Goal: Information Seeking & Learning: Learn about a topic

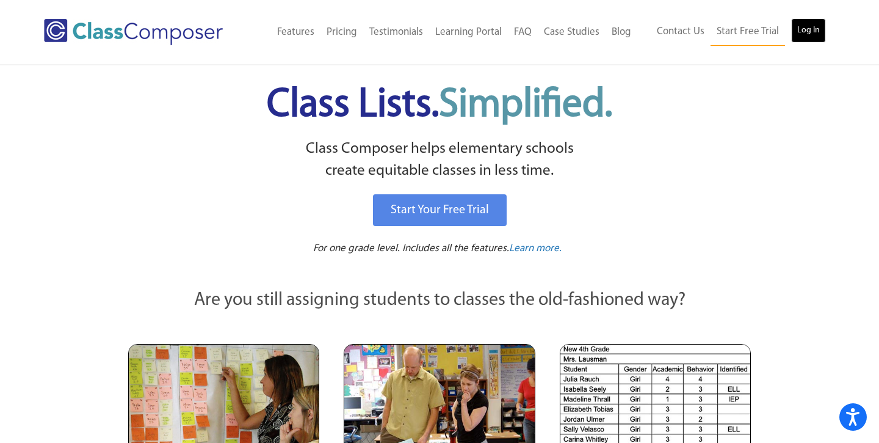
click at [814, 38] on link "Log In" at bounding box center [808, 30] width 35 height 24
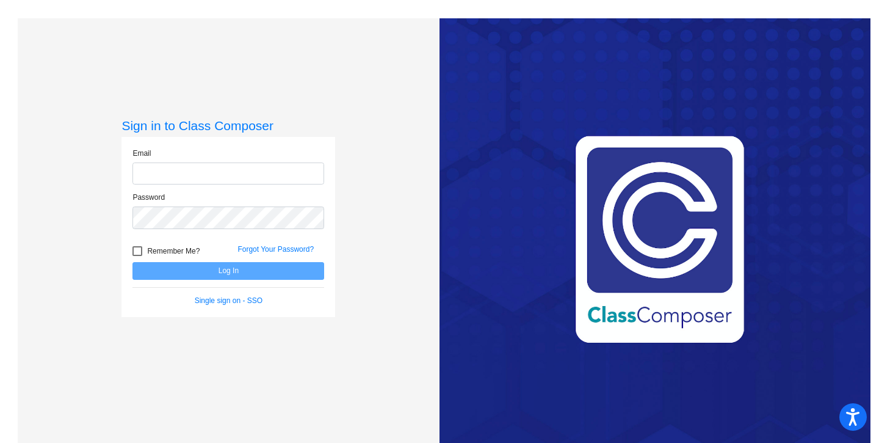
type input "[EMAIL_ADDRESS][DOMAIN_NAME]"
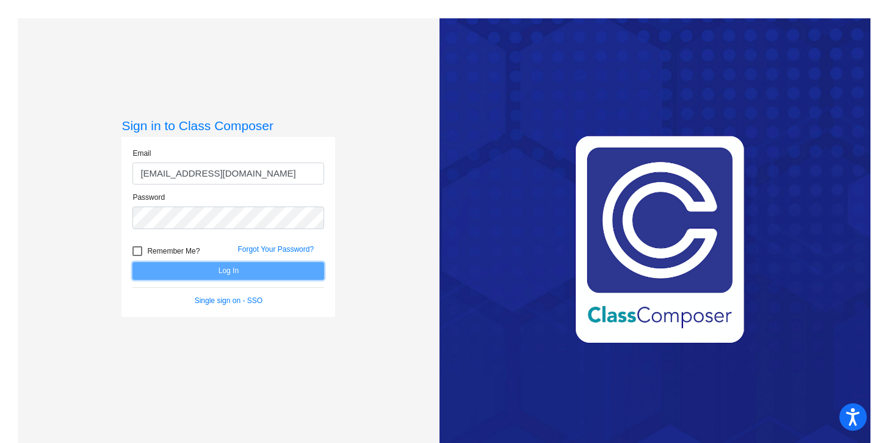
click at [251, 269] on button "Log In" at bounding box center [228, 271] width 192 height 18
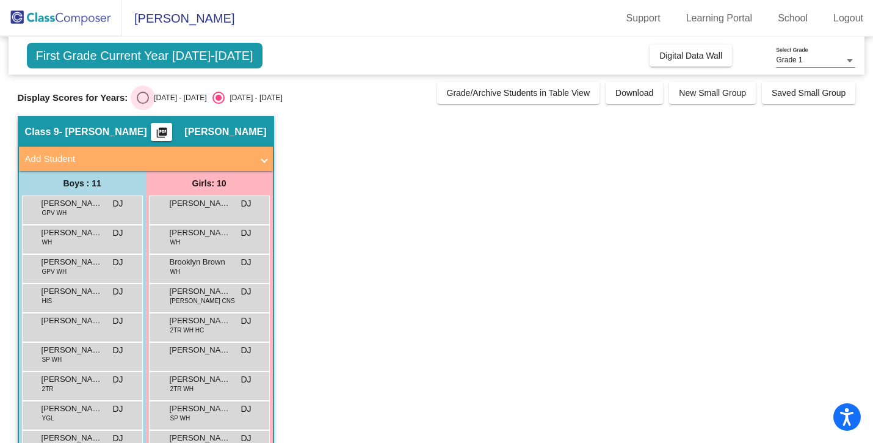
click at [144, 93] on div "Select an option" at bounding box center [143, 98] width 12 height 12
click at [143, 104] on input "[DATE] - [DATE]" at bounding box center [142, 104] width 1 height 1
radio input "true"
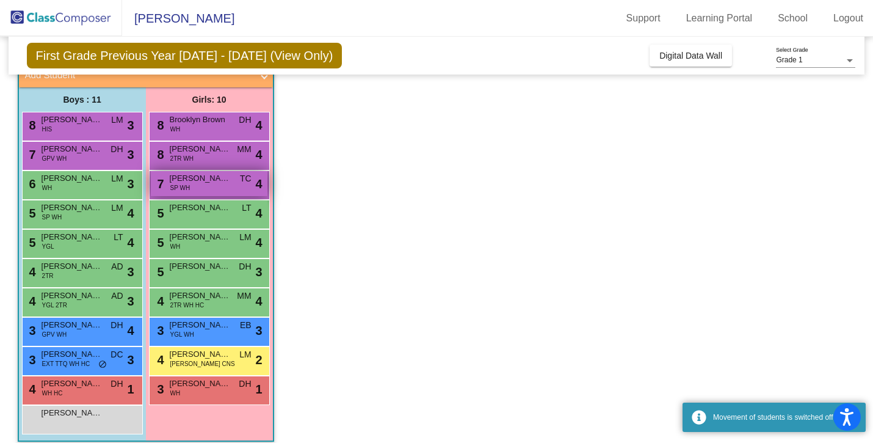
scroll to position [85, 0]
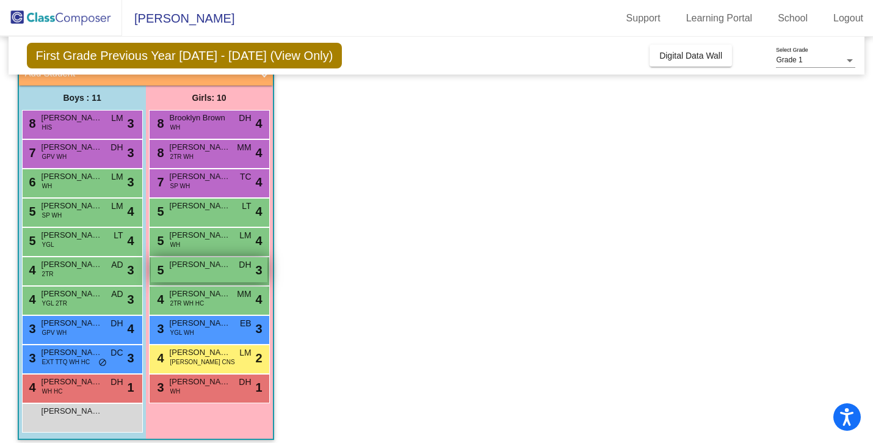
click at [201, 275] on div "5 [PERSON_NAME] DH lock do_not_disturb_alt 3" at bounding box center [209, 269] width 117 height 25
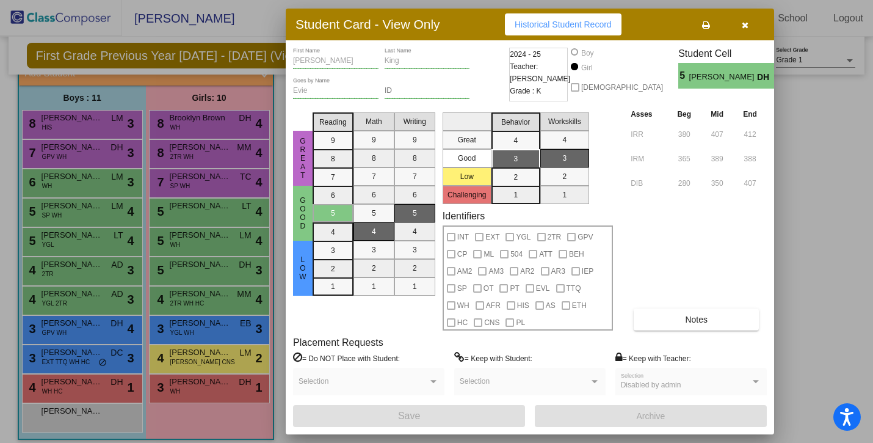
click at [596, 28] on span "Historical Student Record" at bounding box center [563, 25] width 97 height 10
click at [682, 316] on button "Notes" at bounding box center [696, 319] width 125 height 22
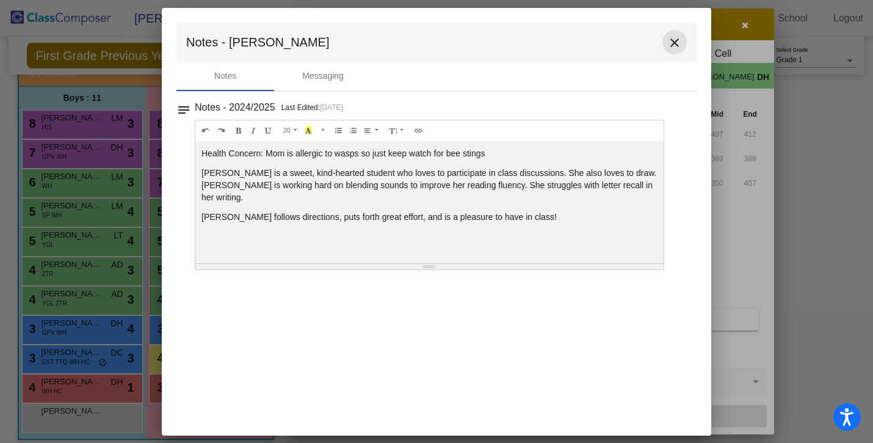
click at [677, 39] on mat-icon "close" at bounding box center [674, 42] width 15 height 15
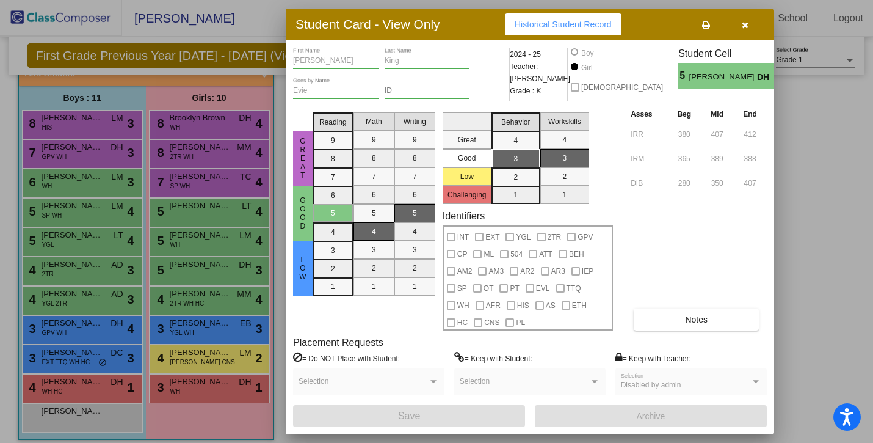
click at [746, 26] on icon "button" at bounding box center [745, 25] width 7 height 9
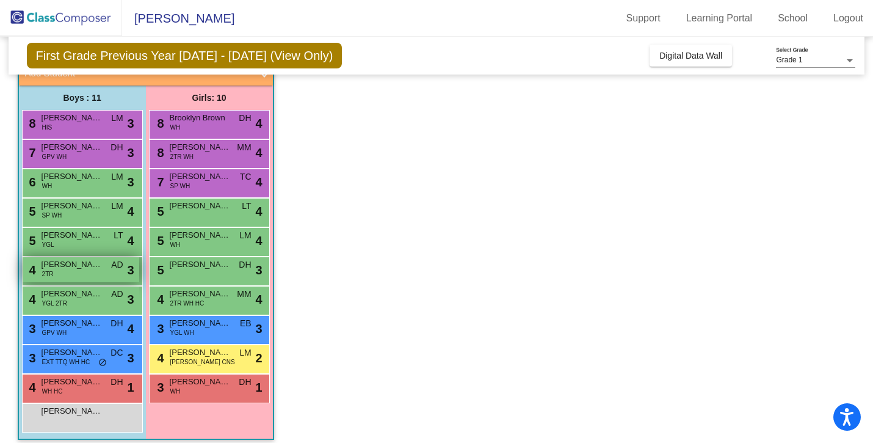
click at [99, 275] on div "4 [PERSON_NAME] 2TR AD lock do_not_disturb_alt 3" at bounding box center [81, 269] width 117 height 25
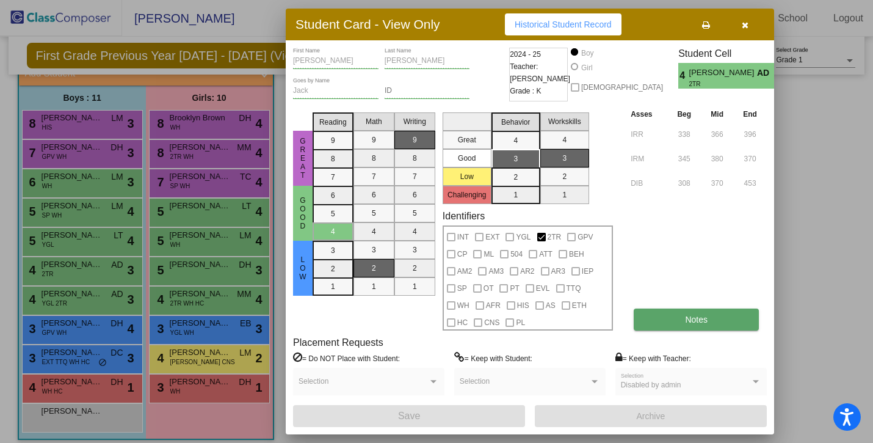
click at [646, 319] on button "Notes" at bounding box center [696, 319] width 125 height 22
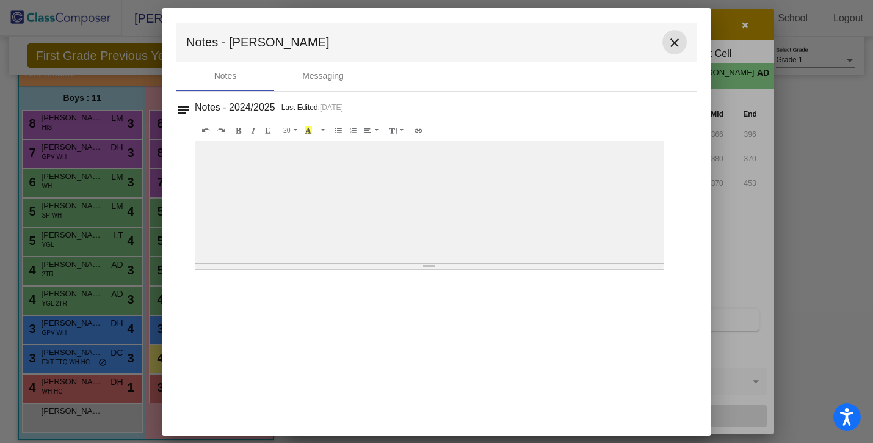
click at [679, 48] on mat-icon "close" at bounding box center [674, 42] width 15 height 15
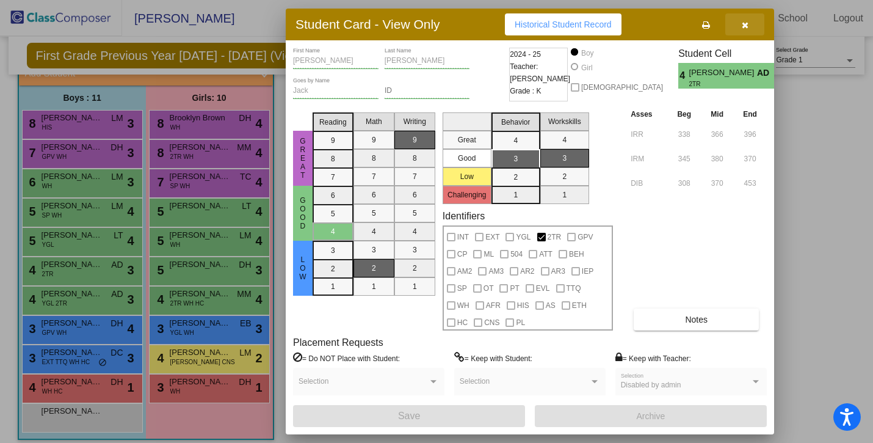
click at [750, 23] on button "button" at bounding box center [744, 24] width 39 height 22
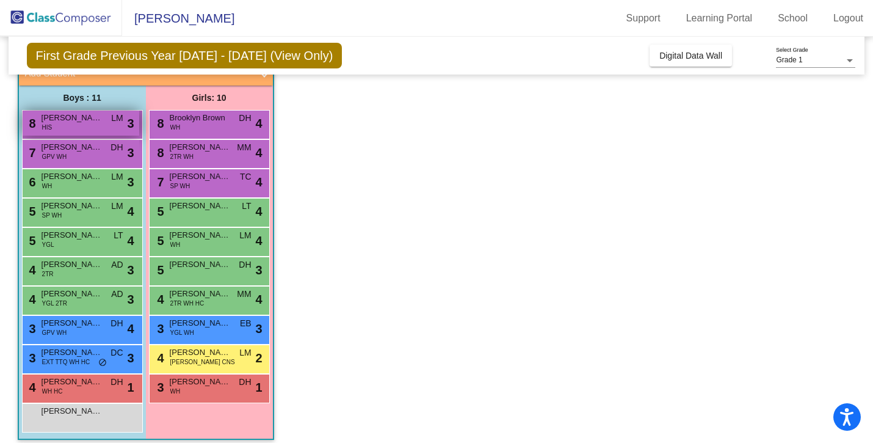
click at [79, 128] on div "8 [PERSON_NAME] HIS LM lock do_not_disturb_alt 3" at bounding box center [81, 122] width 117 height 25
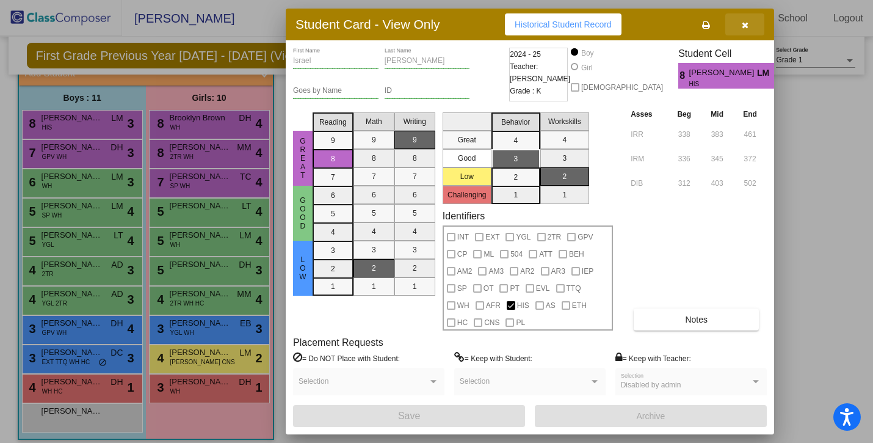
click at [745, 23] on icon "button" at bounding box center [745, 25] width 7 height 9
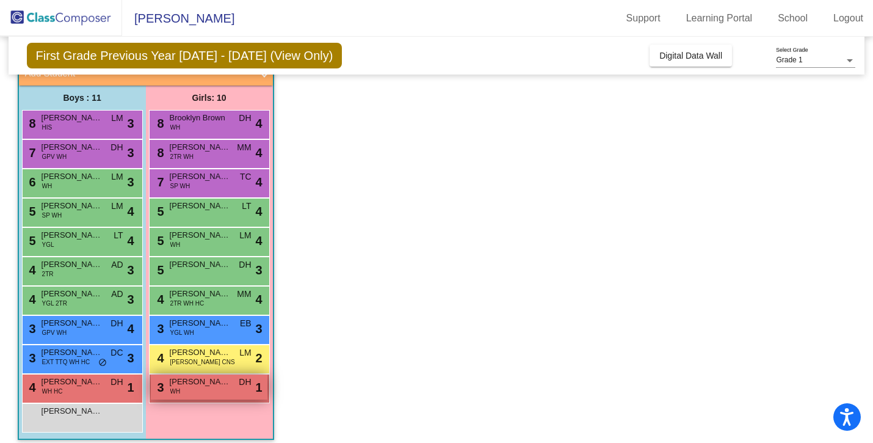
click at [182, 388] on div "3 [PERSON_NAME] WH DH lock do_not_disturb_alt 1" at bounding box center [209, 386] width 117 height 25
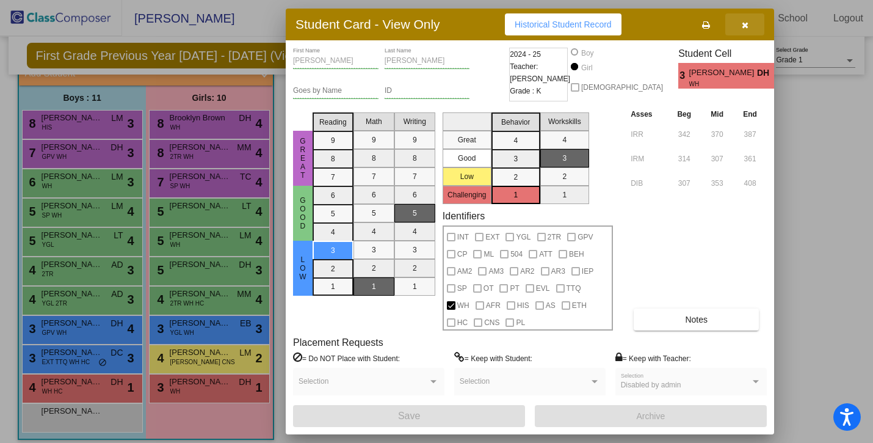
click at [748, 23] on button "button" at bounding box center [744, 24] width 39 height 22
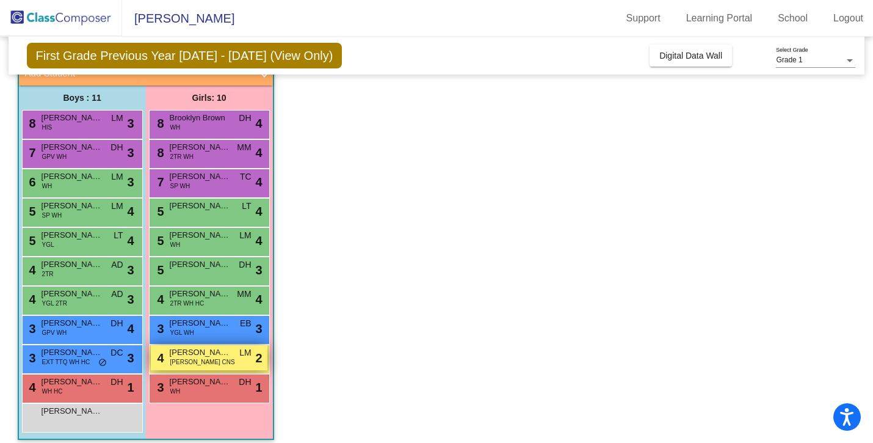
click at [209, 367] on div "4 [PERSON_NAME] [PERSON_NAME] CNS LM lock do_not_disturb_alt 2" at bounding box center [209, 357] width 117 height 25
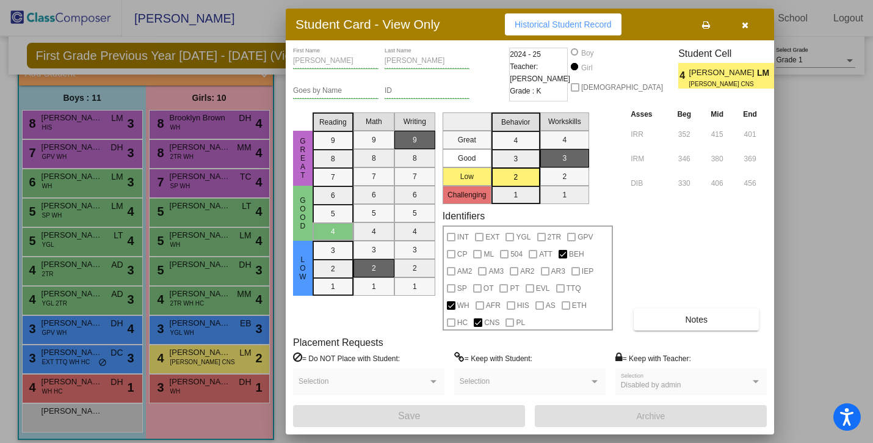
click at [742, 23] on icon "button" at bounding box center [745, 25] width 7 height 9
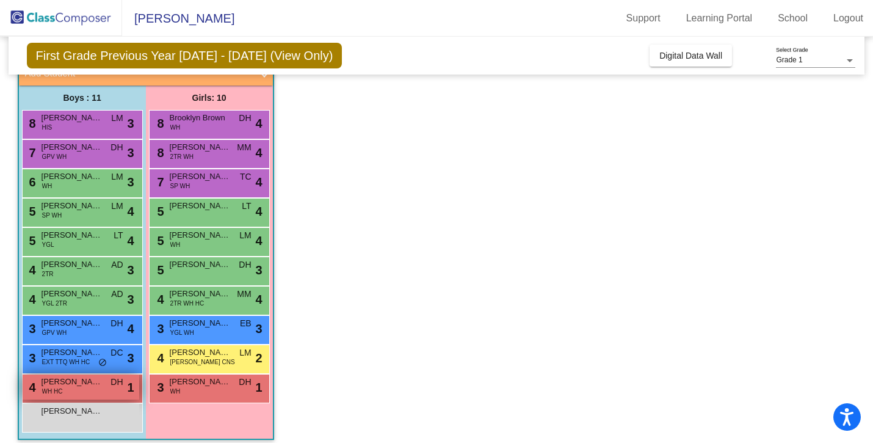
click at [70, 387] on span "[PERSON_NAME]" at bounding box center [72, 381] width 61 height 12
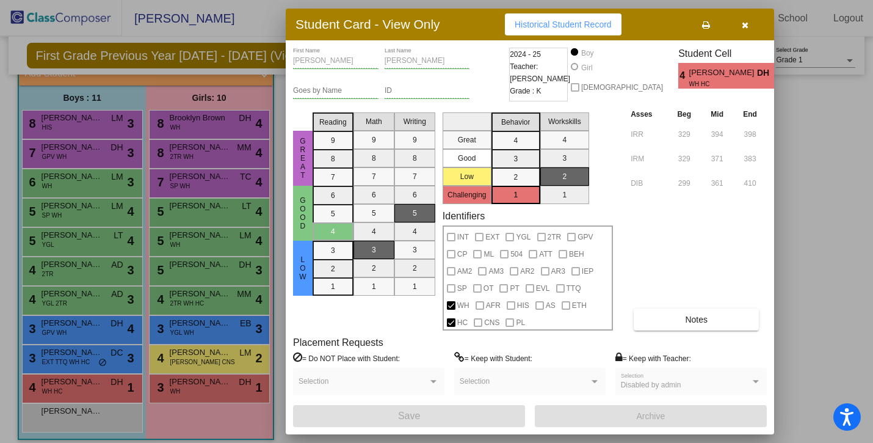
click at [748, 24] on button "button" at bounding box center [744, 24] width 39 height 22
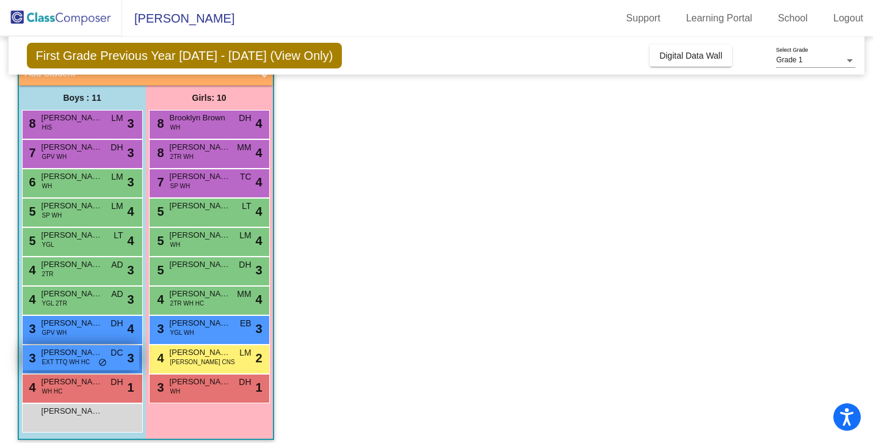
click at [68, 352] on span "[PERSON_NAME]" at bounding box center [72, 352] width 61 height 12
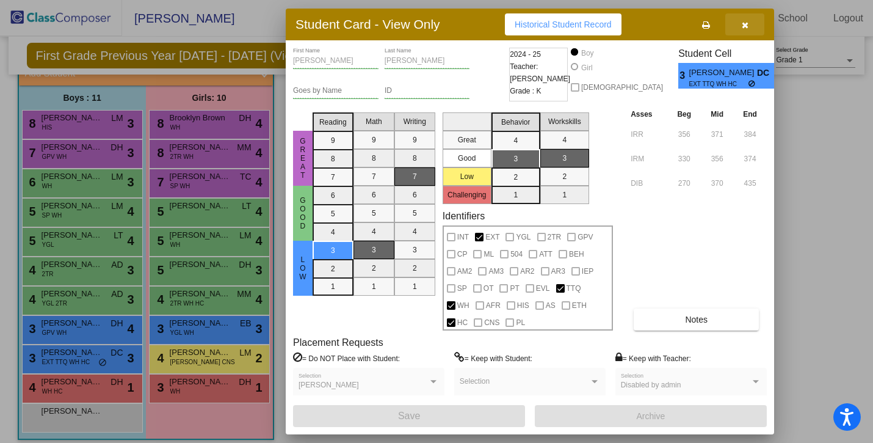
click at [746, 26] on icon "button" at bounding box center [745, 25] width 7 height 9
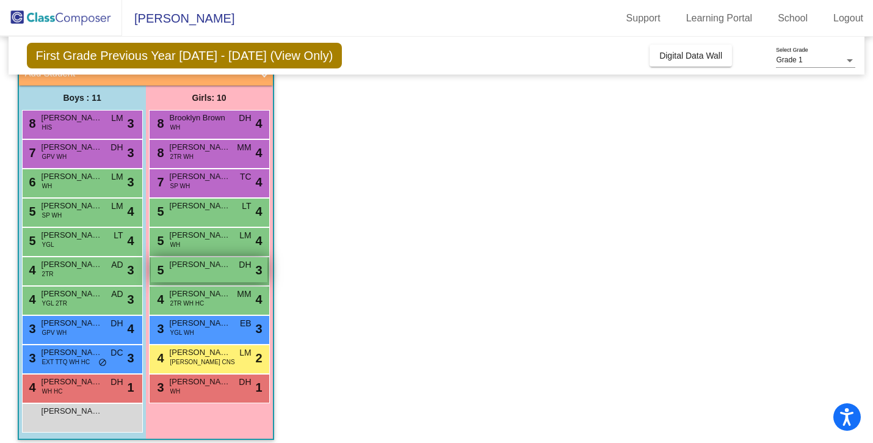
click at [209, 270] on div "5 [PERSON_NAME] DH lock do_not_disturb_alt 3" at bounding box center [209, 269] width 117 height 25
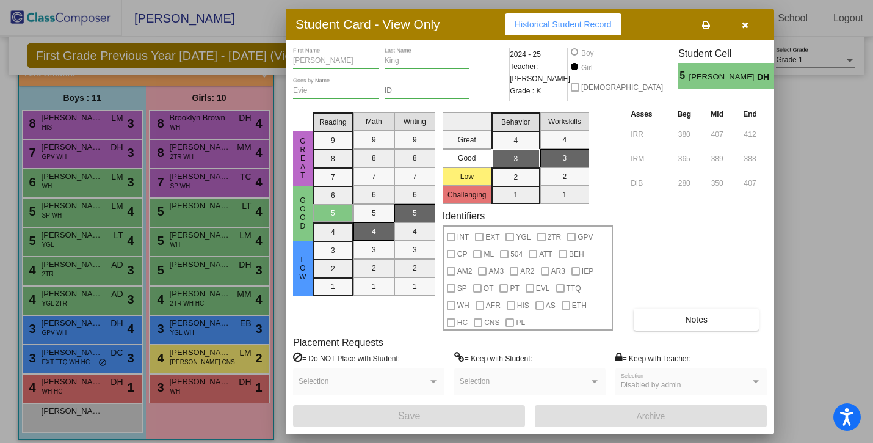
click at [743, 24] on icon "button" at bounding box center [745, 25] width 7 height 9
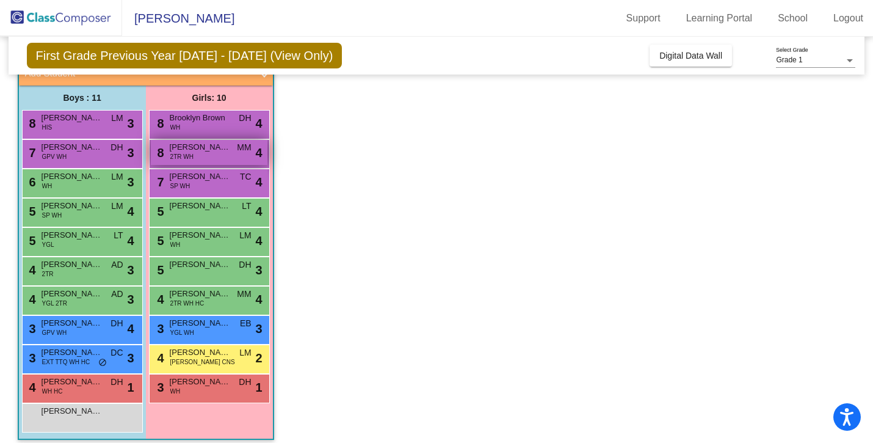
click at [206, 142] on span "[PERSON_NAME]" at bounding box center [200, 147] width 61 height 12
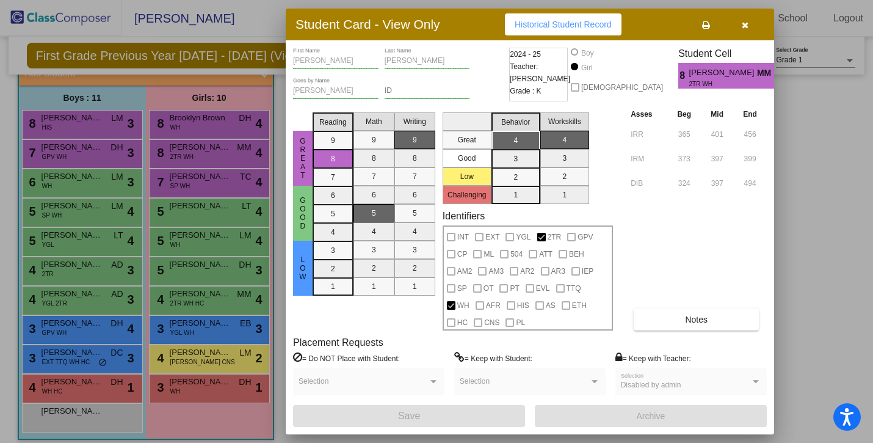
click at [745, 26] on icon "button" at bounding box center [745, 25] width 7 height 9
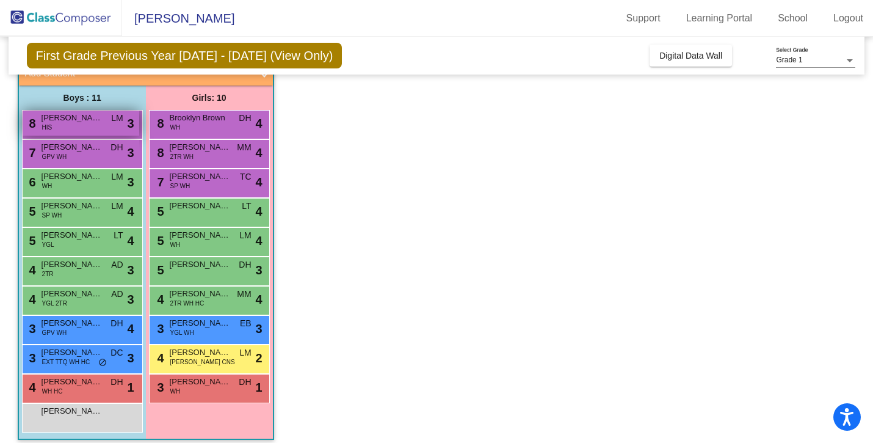
click at [84, 128] on div "8 [PERSON_NAME] HIS LM lock do_not_disturb_alt 3" at bounding box center [81, 122] width 117 height 25
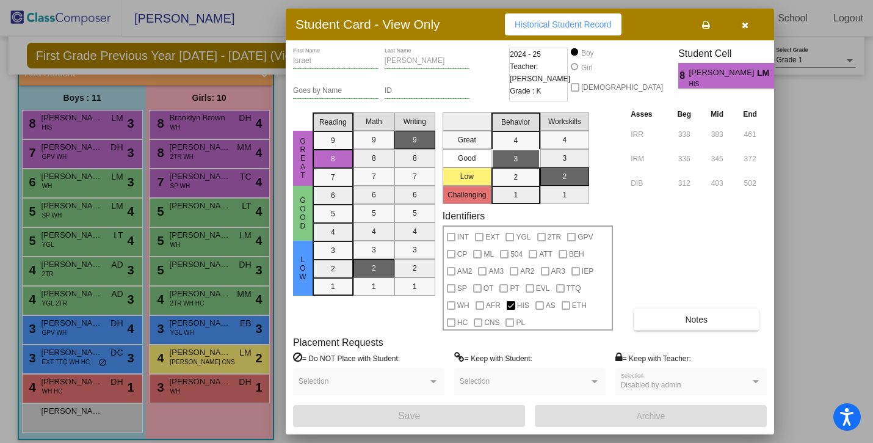
click at [743, 30] on button "button" at bounding box center [744, 24] width 39 height 22
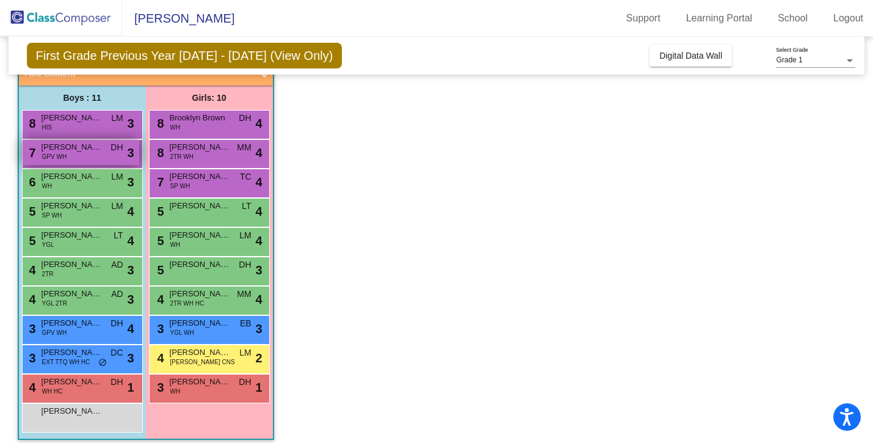
click at [82, 151] on span "[PERSON_NAME]" at bounding box center [72, 147] width 61 height 12
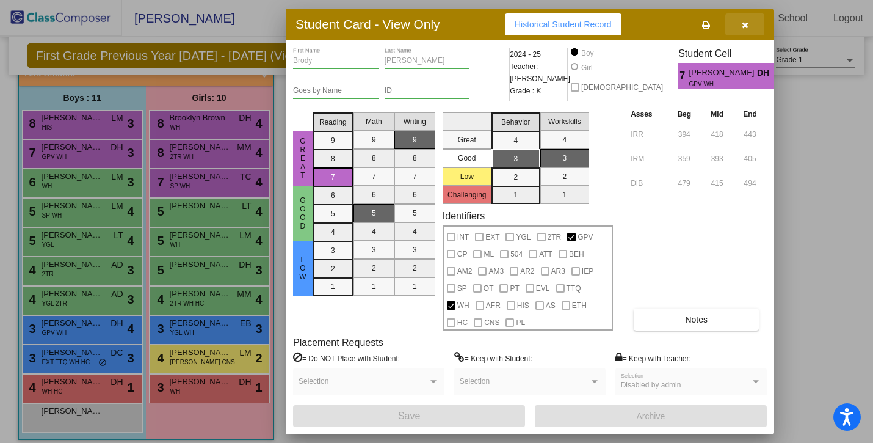
click at [746, 24] on icon "button" at bounding box center [745, 25] width 7 height 9
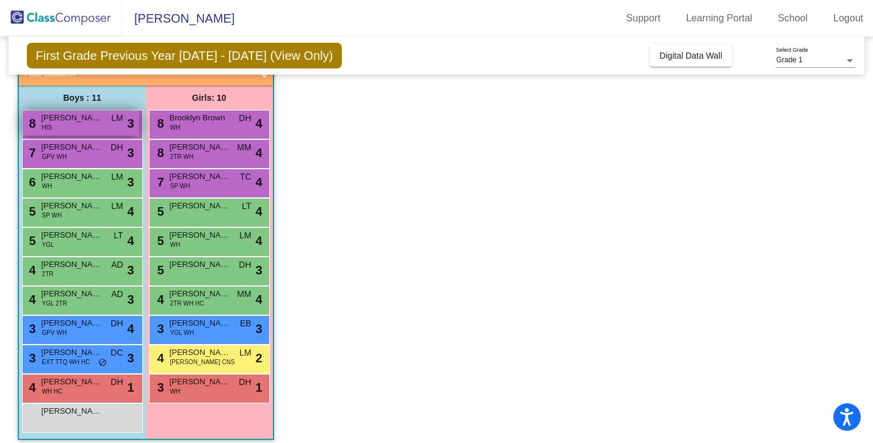
click at [92, 118] on span "[PERSON_NAME]" at bounding box center [72, 118] width 61 height 12
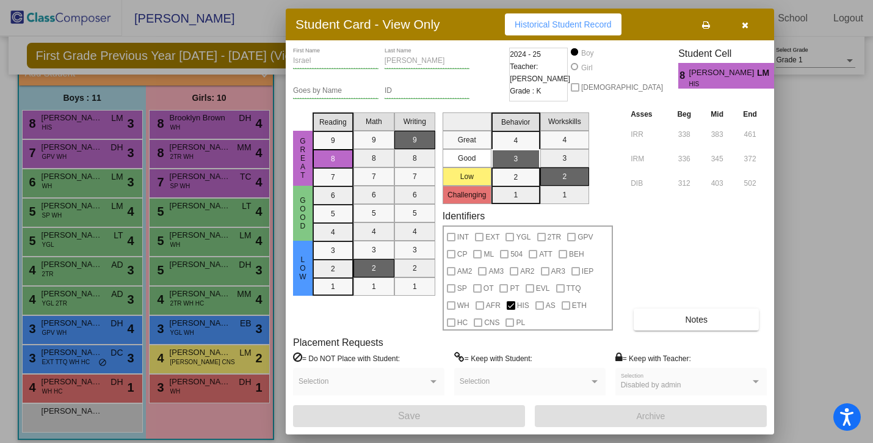
click at [742, 25] on icon "button" at bounding box center [745, 25] width 7 height 9
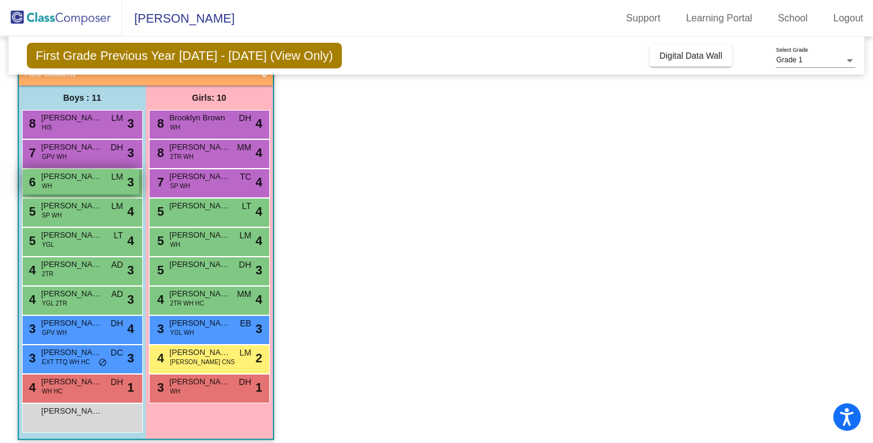
click at [91, 181] on span "[PERSON_NAME]" at bounding box center [72, 176] width 61 height 12
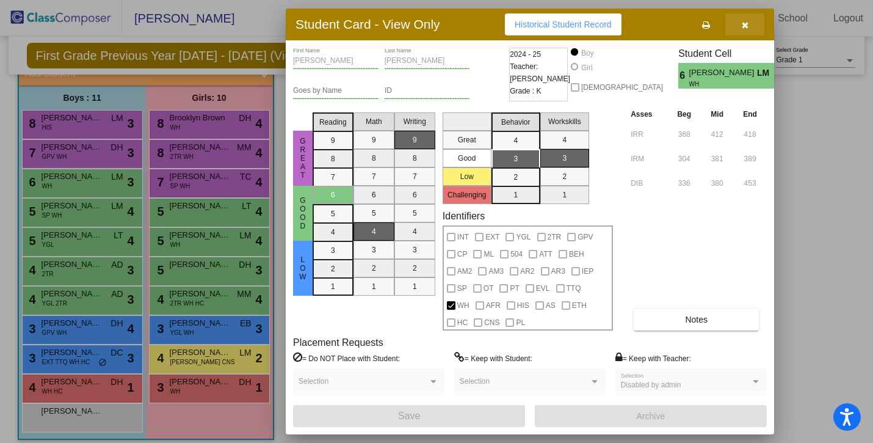
click at [746, 27] on icon "button" at bounding box center [745, 25] width 7 height 9
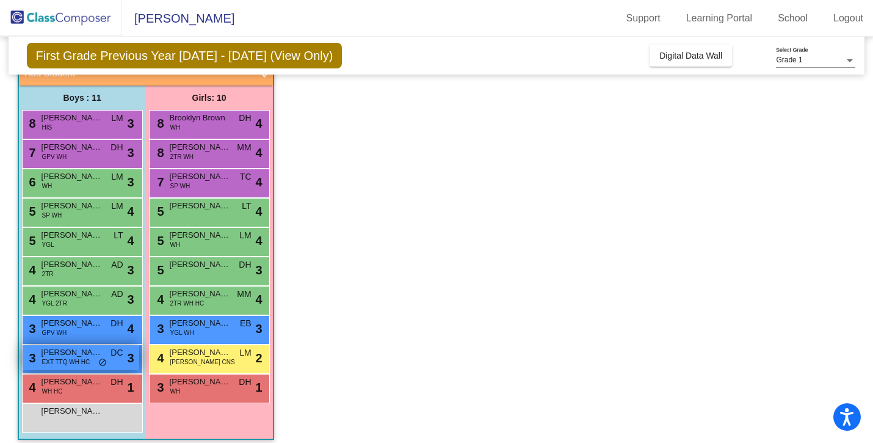
click at [69, 363] on span "EXT TTQ WH HC" at bounding box center [66, 361] width 48 height 9
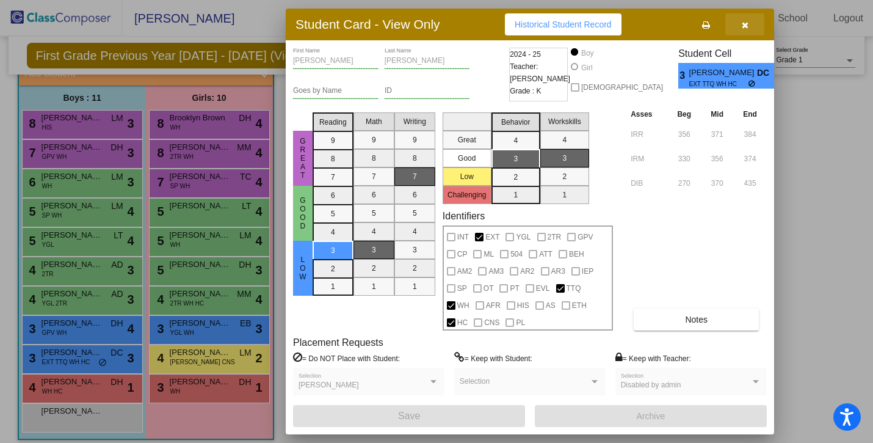
click at [743, 24] on icon "button" at bounding box center [745, 25] width 7 height 9
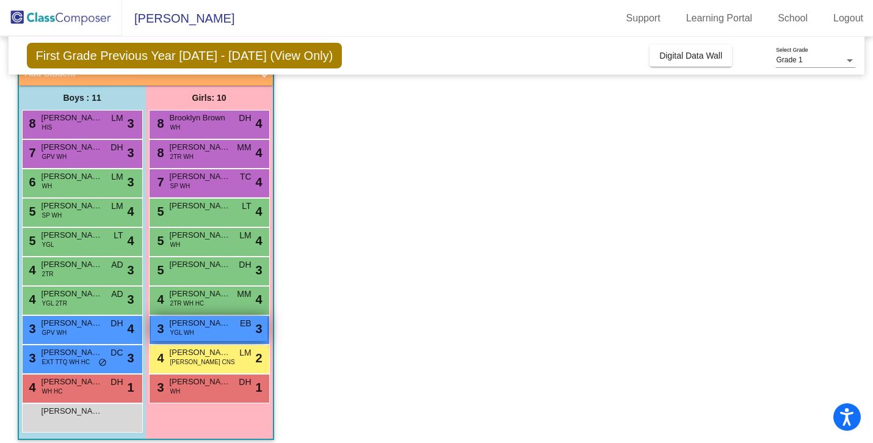
click at [200, 322] on span "[PERSON_NAME]" at bounding box center [200, 323] width 61 height 12
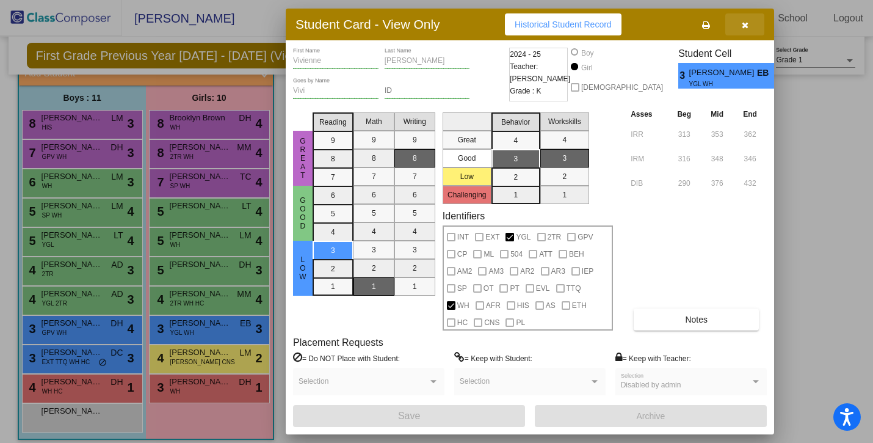
click at [742, 24] on icon "button" at bounding box center [745, 25] width 7 height 9
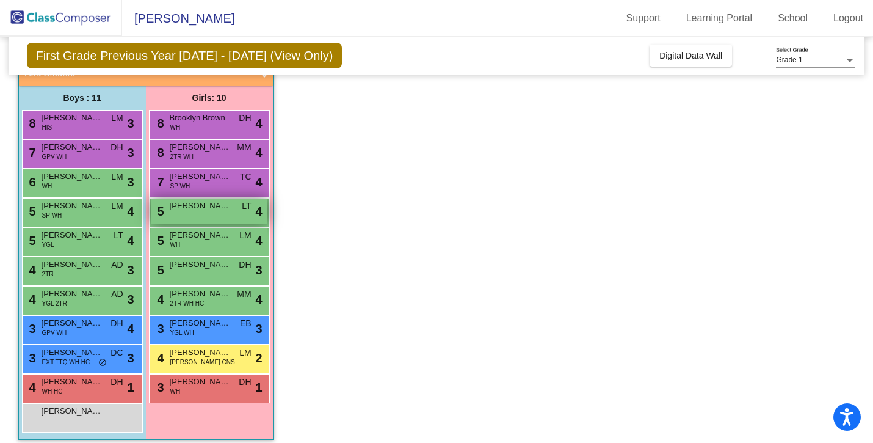
click at [203, 208] on span "[PERSON_NAME]" at bounding box center [200, 206] width 61 height 12
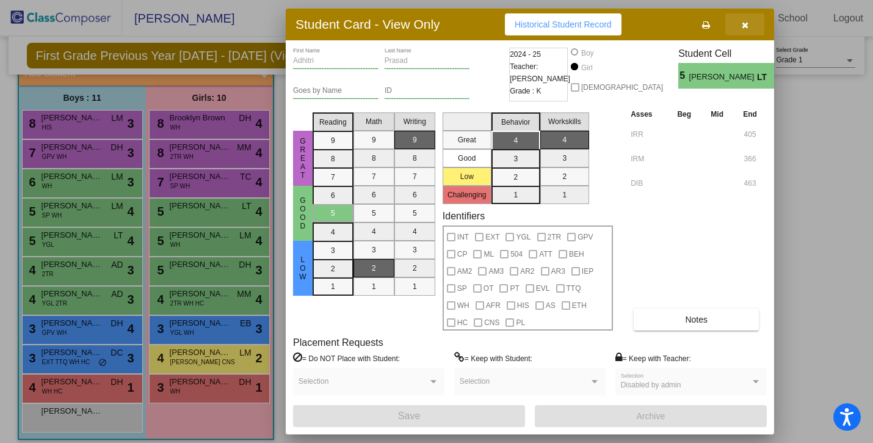
click at [744, 26] on icon "button" at bounding box center [745, 25] width 7 height 9
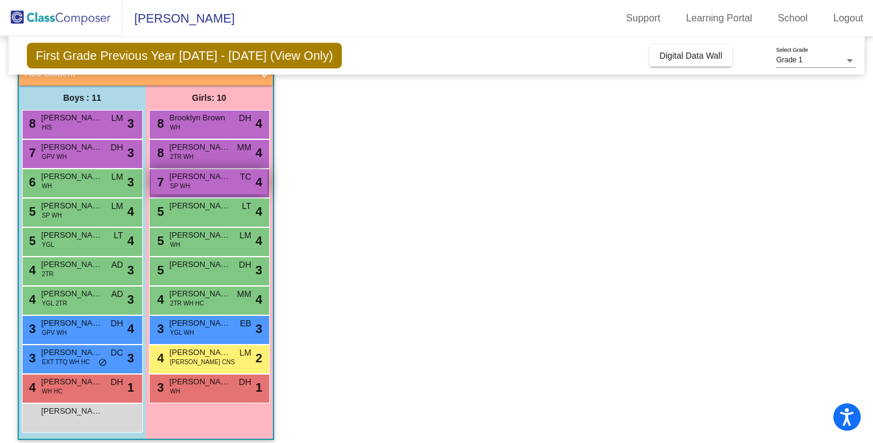
click at [204, 188] on div "7 [PERSON_NAME] SP WH TC lock do_not_disturb_alt 4" at bounding box center [209, 181] width 117 height 25
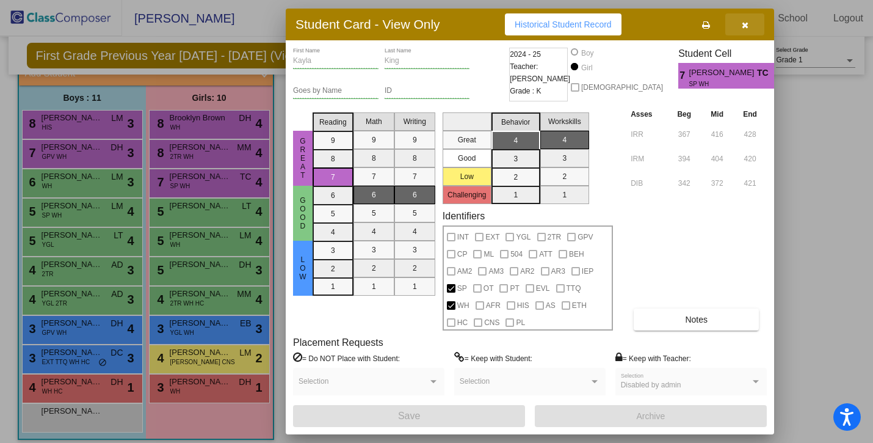
click at [743, 24] on icon "button" at bounding box center [745, 25] width 7 height 9
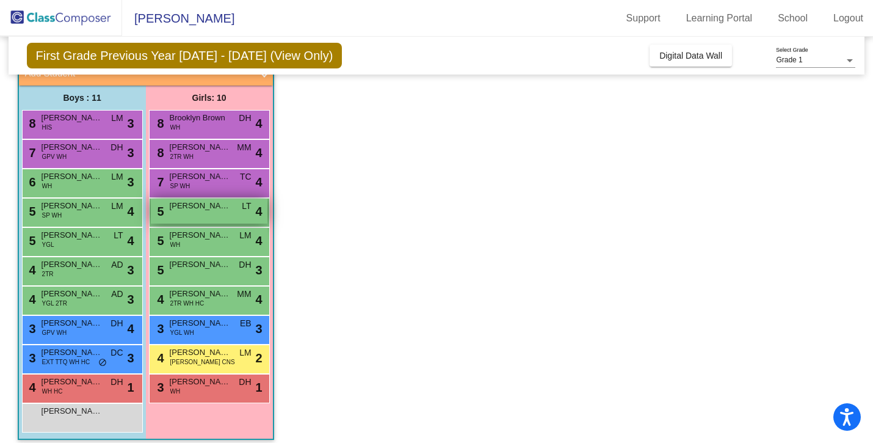
click at [200, 214] on div "5 Adhitri Prasad LT lock do_not_disturb_alt 4" at bounding box center [209, 210] width 117 height 25
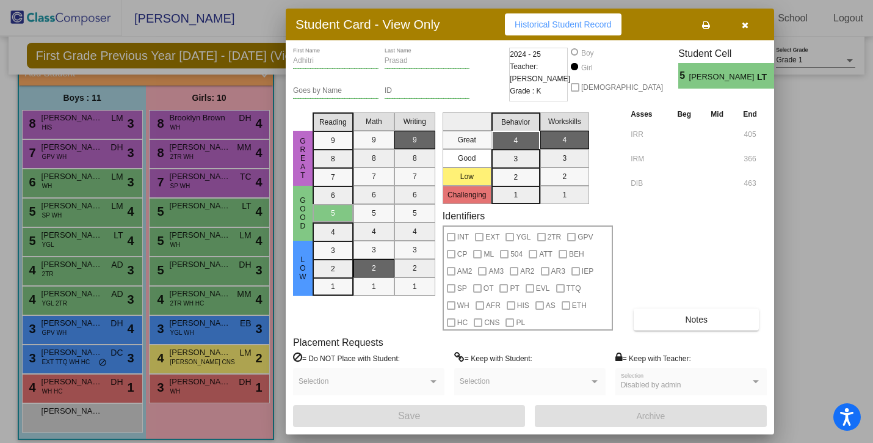
click at [746, 24] on icon "button" at bounding box center [745, 25] width 7 height 9
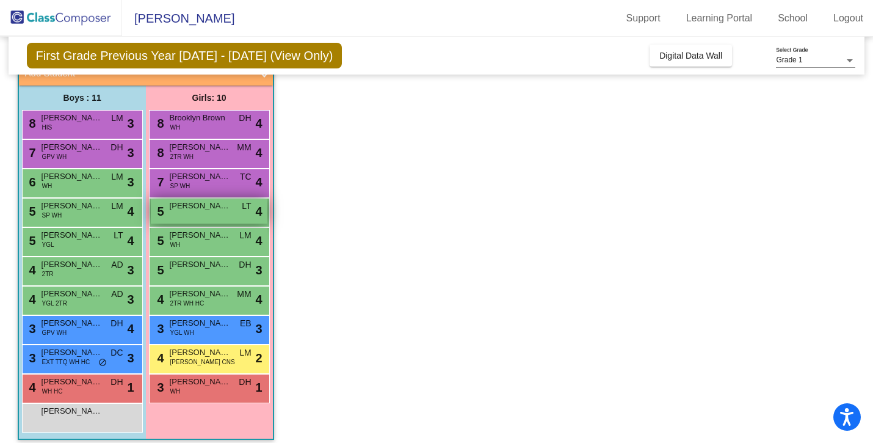
click at [215, 215] on div "5 Adhitri Prasad LT lock do_not_disturb_alt 4" at bounding box center [209, 210] width 117 height 25
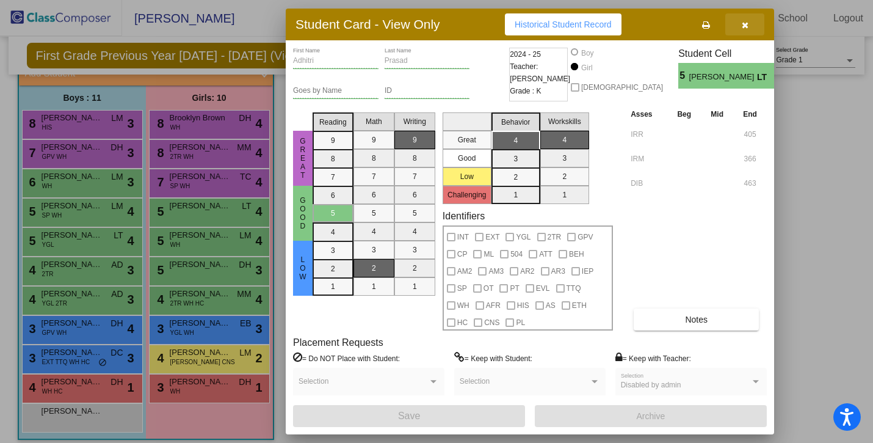
click at [740, 29] on button "button" at bounding box center [744, 24] width 39 height 22
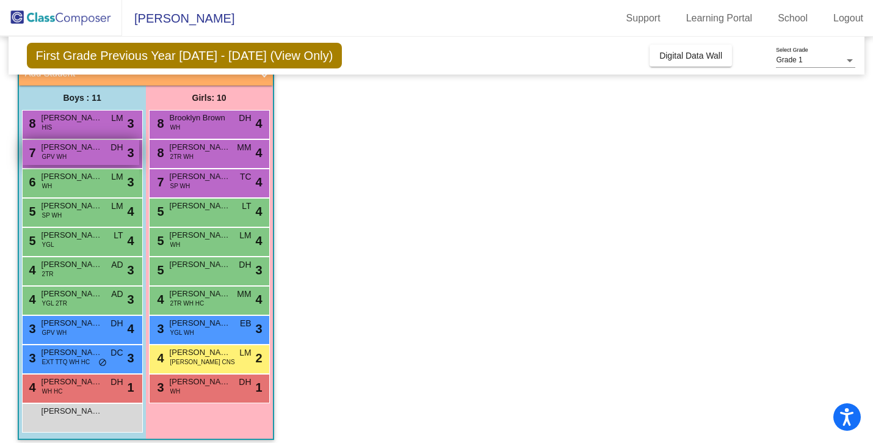
click at [87, 148] on span "[PERSON_NAME]" at bounding box center [72, 147] width 61 height 12
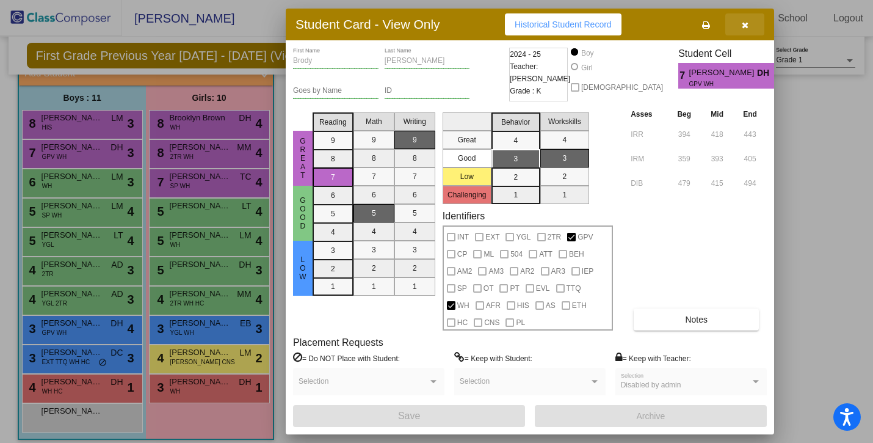
click at [746, 26] on icon "button" at bounding box center [745, 25] width 7 height 9
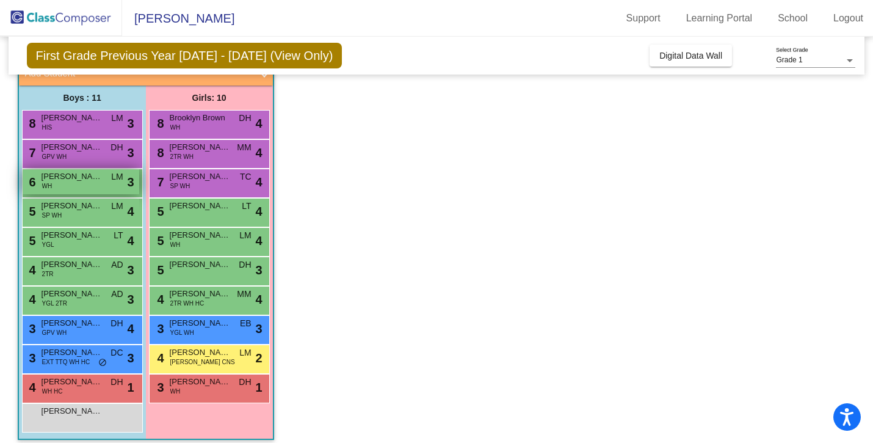
click at [68, 185] on div "6 [PERSON_NAME] WH LM lock do_not_disturb_alt 3" at bounding box center [81, 181] width 117 height 25
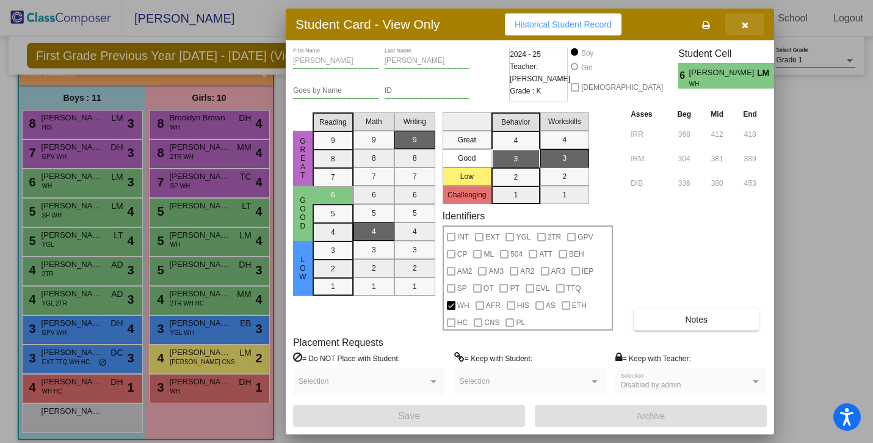
click at [740, 26] on button "button" at bounding box center [744, 24] width 39 height 22
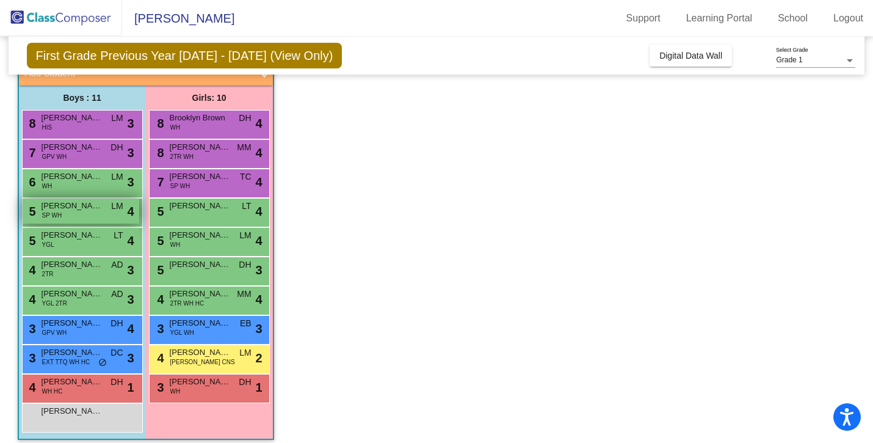
click at [84, 217] on div "5 [PERSON_NAME] SP WH LM lock do_not_disturb_alt 4" at bounding box center [81, 210] width 117 height 25
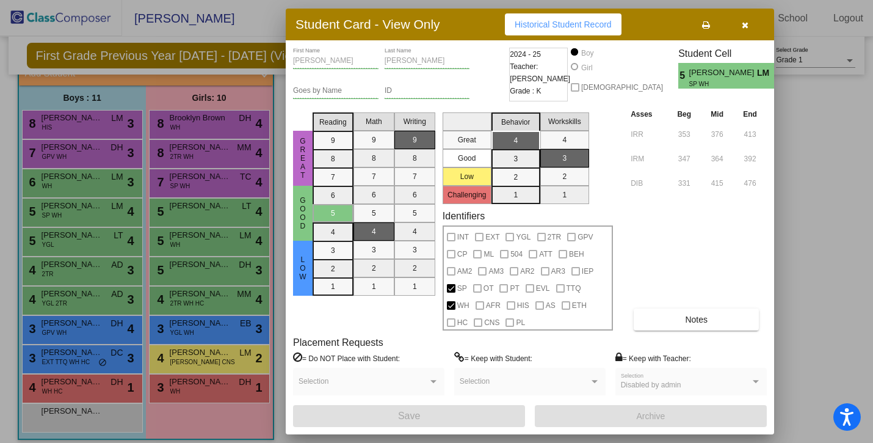
click at [746, 28] on icon "button" at bounding box center [745, 25] width 7 height 9
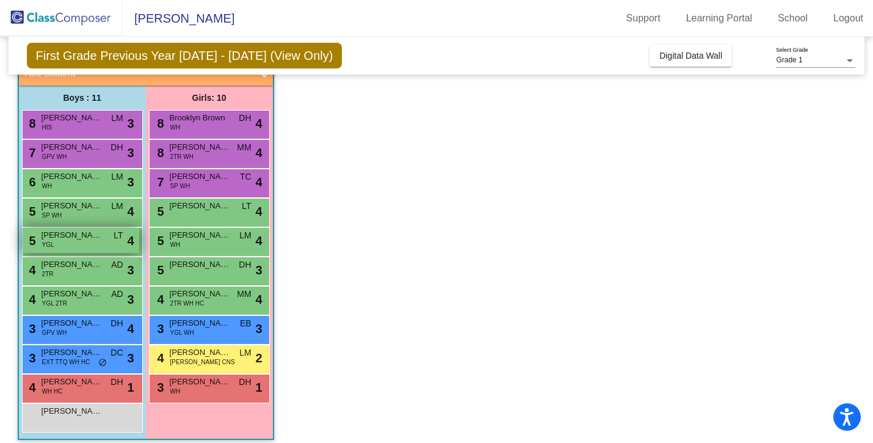
click at [91, 247] on div "5 [PERSON_NAME] YGL LT lock do_not_disturb_alt 4" at bounding box center [81, 240] width 117 height 25
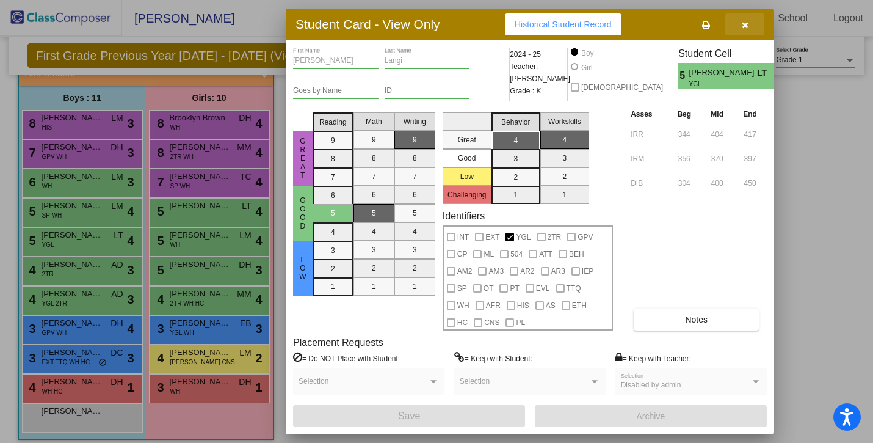
click at [745, 25] on icon "button" at bounding box center [745, 25] width 7 height 9
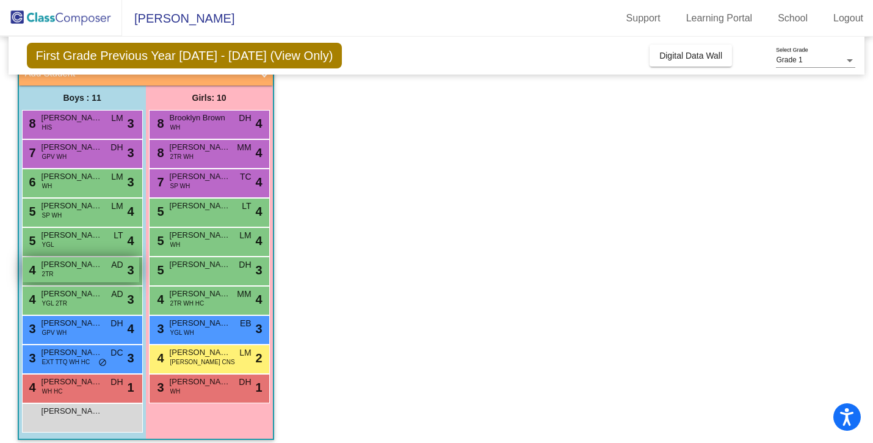
click at [78, 277] on div "4 [PERSON_NAME] 2TR AD lock do_not_disturb_alt 3" at bounding box center [81, 269] width 117 height 25
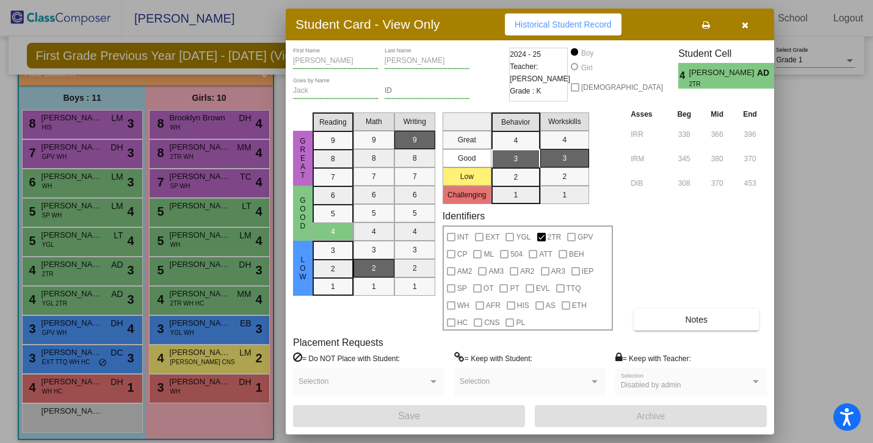
click at [749, 28] on button "button" at bounding box center [744, 24] width 39 height 22
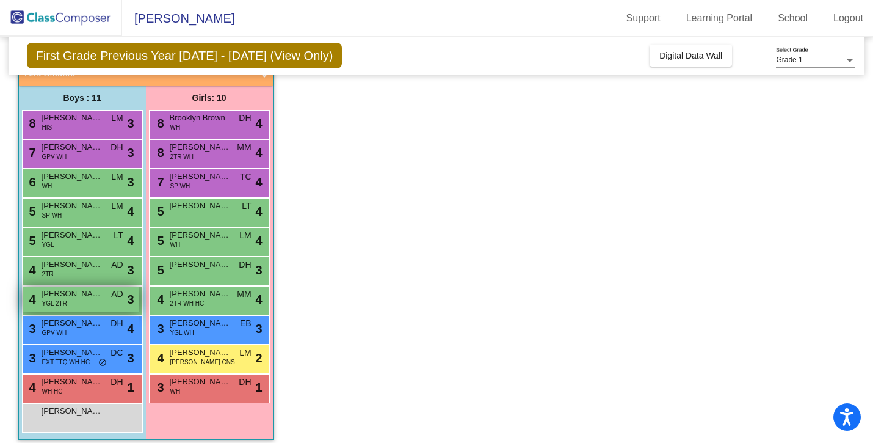
click at [77, 302] on div "4 [PERSON_NAME] YGL 2TR AD lock do_not_disturb_alt 3" at bounding box center [81, 298] width 117 height 25
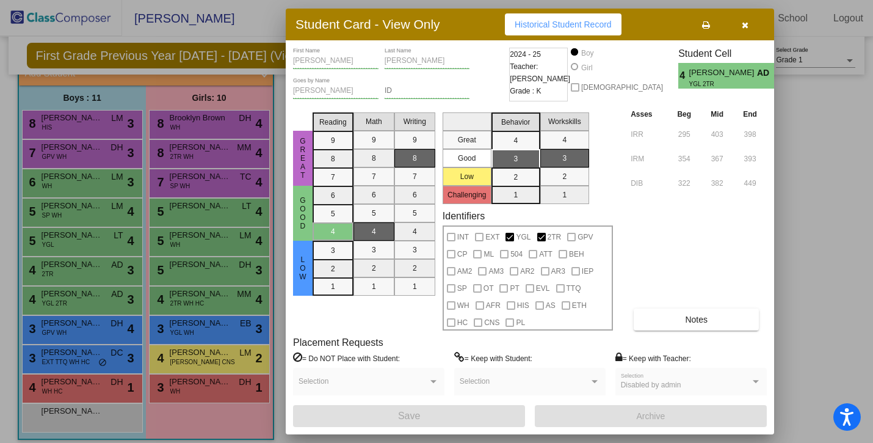
click at [743, 26] on icon "button" at bounding box center [745, 25] width 7 height 9
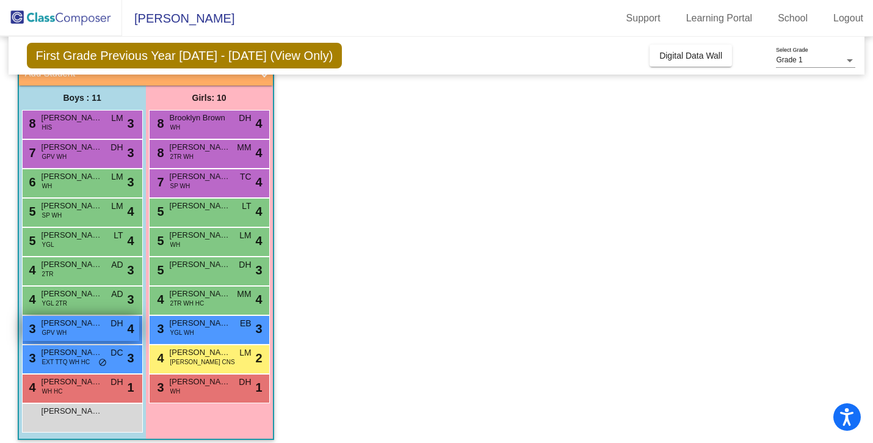
click at [55, 323] on span "[PERSON_NAME]" at bounding box center [72, 323] width 61 height 12
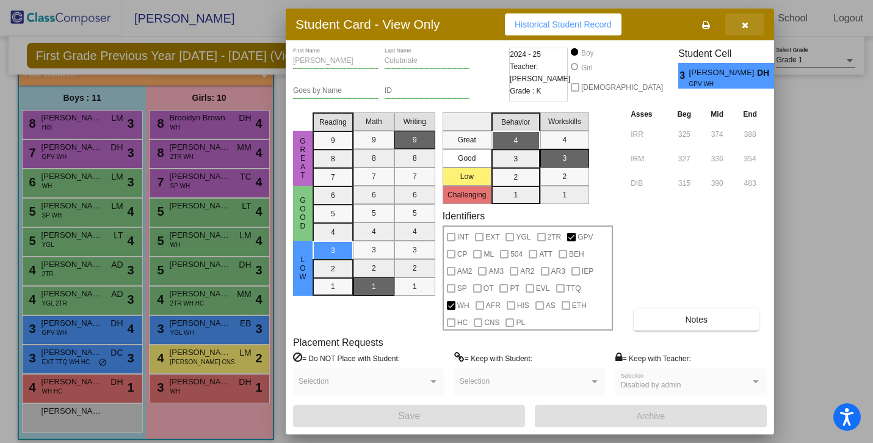
click at [745, 24] on icon "button" at bounding box center [745, 25] width 7 height 9
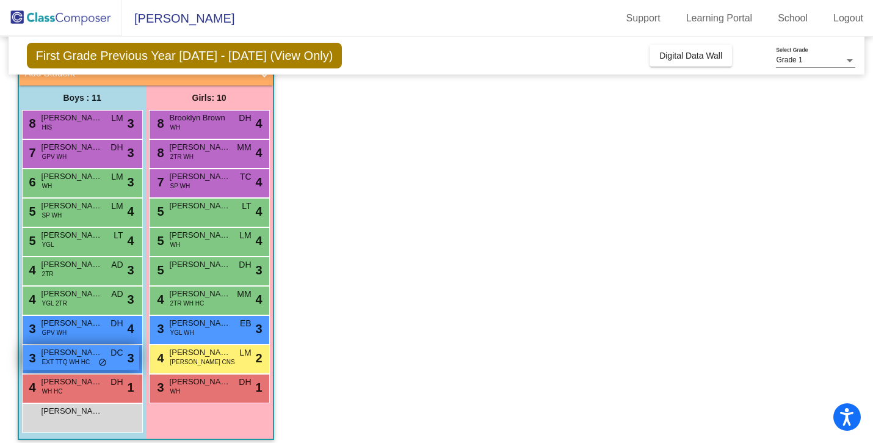
click at [81, 363] on span "EXT TTQ WH HC" at bounding box center [66, 361] width 48 height 9
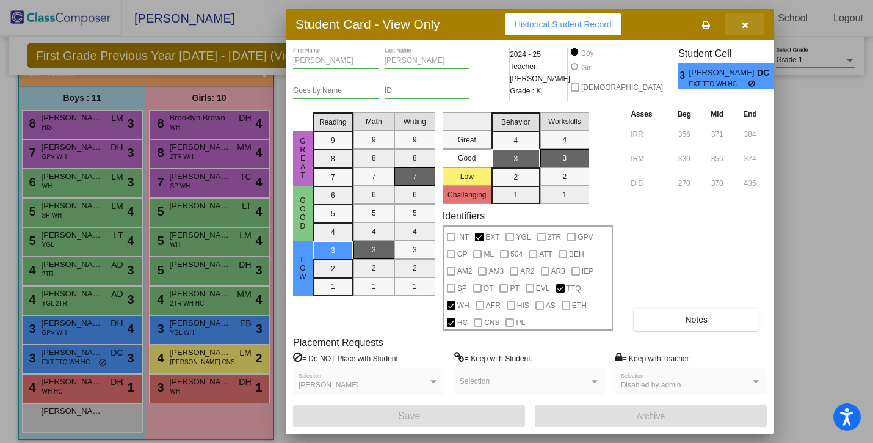
click at [745, 25] on icon "button" at bounding box center [745, 25] width 7 height 9
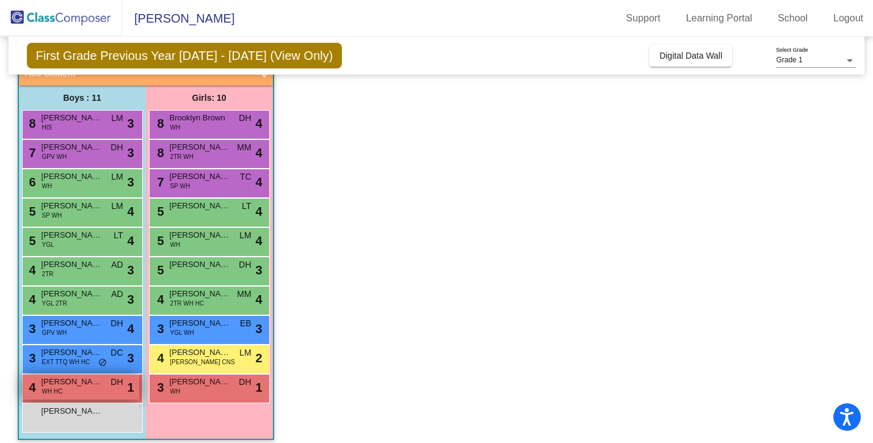
click at [64, 388] on div "4 [PERSON_NAME] WH HC DH lock do_not_disturb_alt 1" at bounding box center [81, 386] width 117 height 25
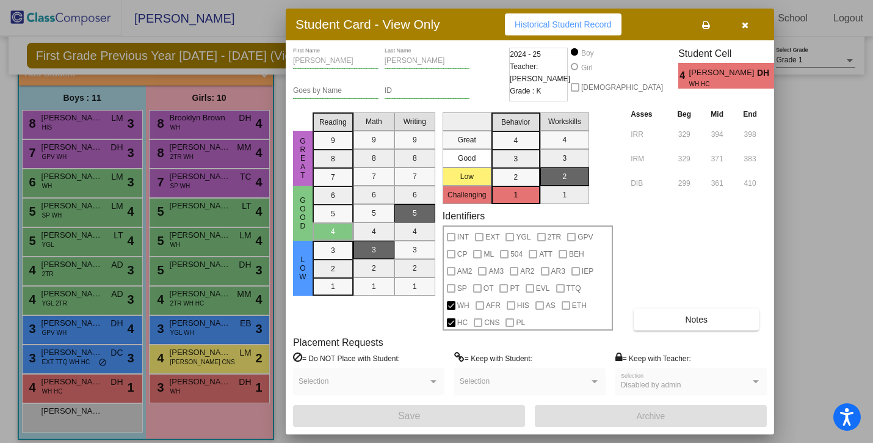
click at [743, 26] on icon "button" at bounding box center [745, 25] width 7 height 9
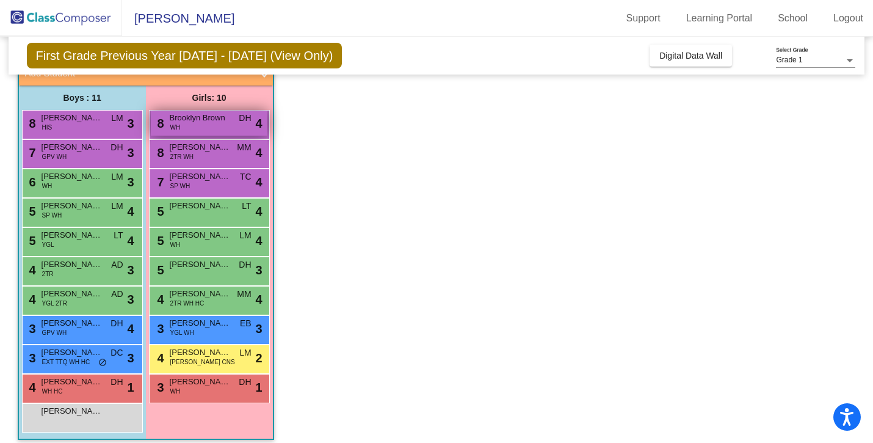
click at [208, 120] on span "Brooklyn Brown" at bounding box center [200, 118] width 61 height 12
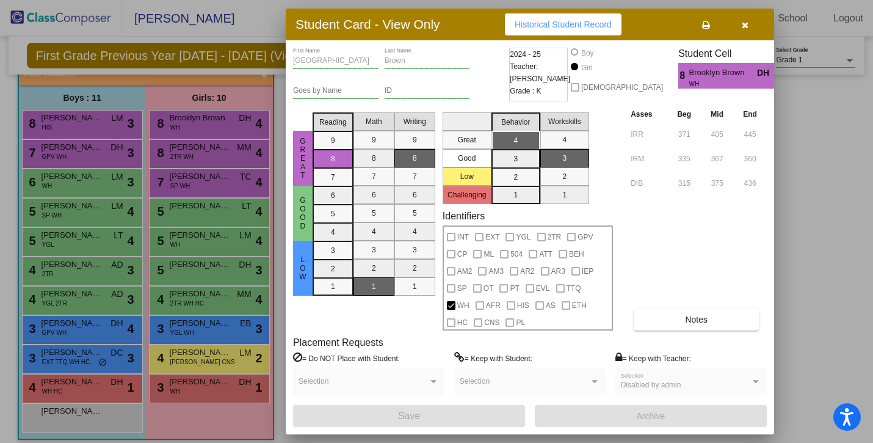
click at [744, 29] on button "button" at bounding box center [744, 24] width 39 height 22
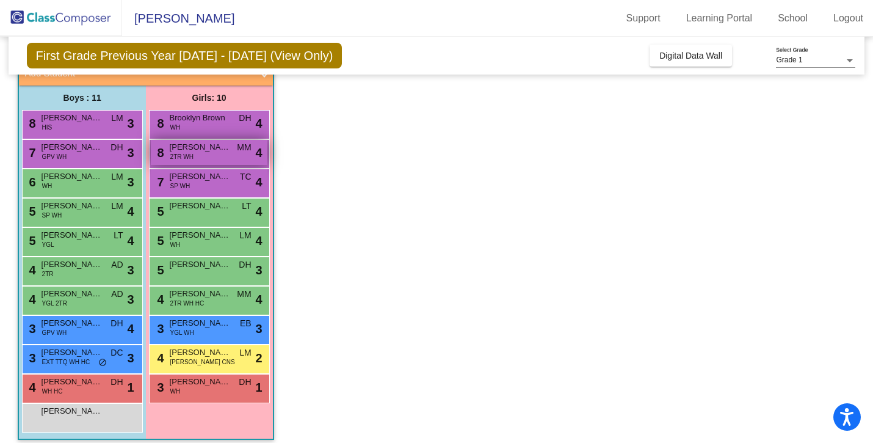
click at [215, 151] on span "[PERSON_NAME]" at bounding box center [200, 147] width 61 height 12
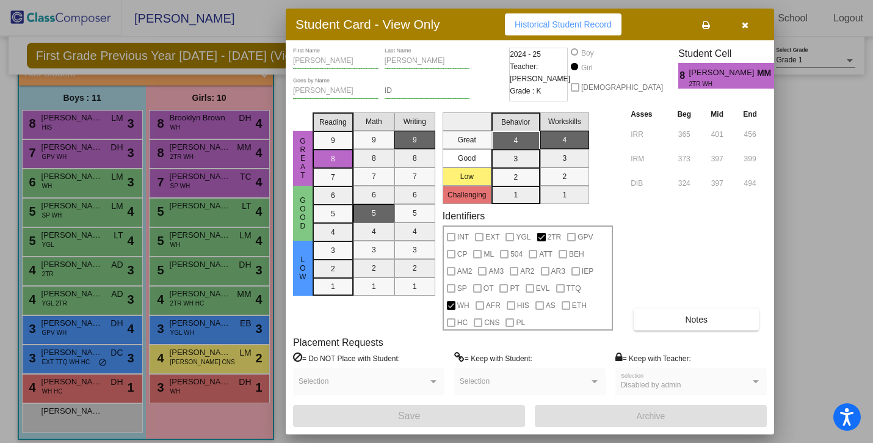
click at [747, 26] on icon "button" at bounding box center [745, 25] width 7 height 9
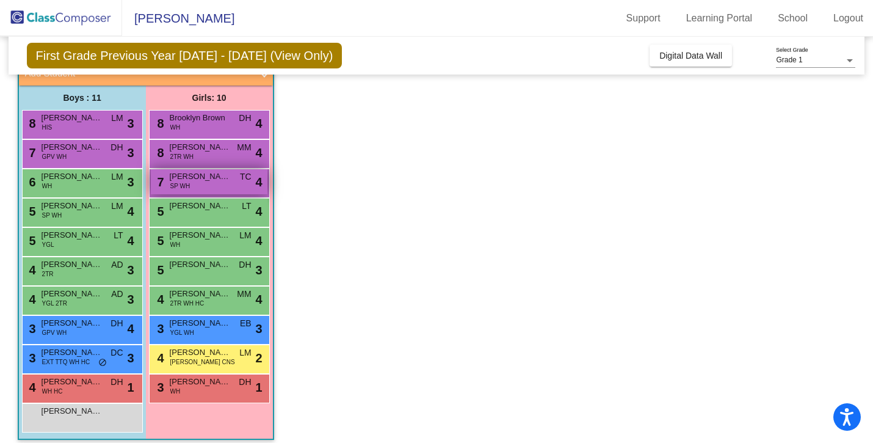
click at [209, 178] on span "[PERSON_NAME]" at bounding box center [200, 176] width 61 height 12
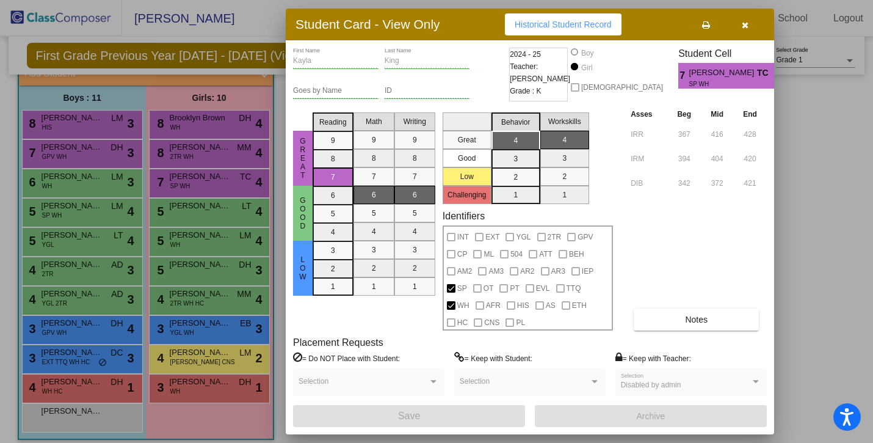
click at [745, 25] on icon "button" at bounding box center [745, 25] width 7 height 9
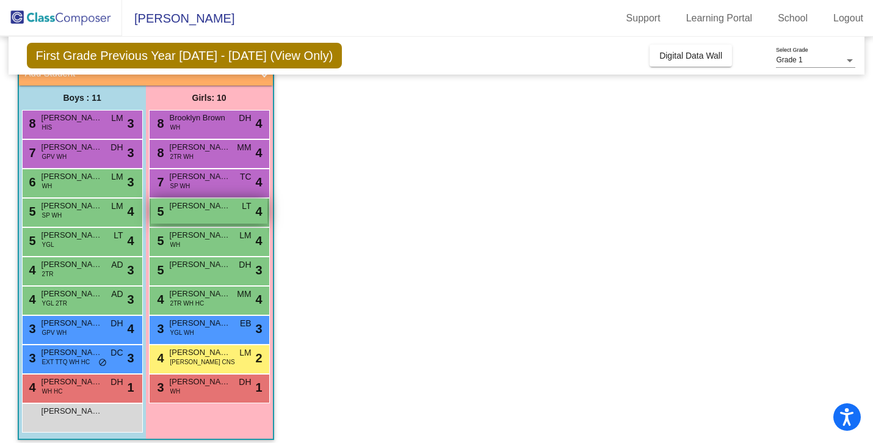
click at [201, 218] on div "5 Adhitri Prasad LT lock do_not_disturb_alt 4" at bounding box center [209, 210] width 117 height 25
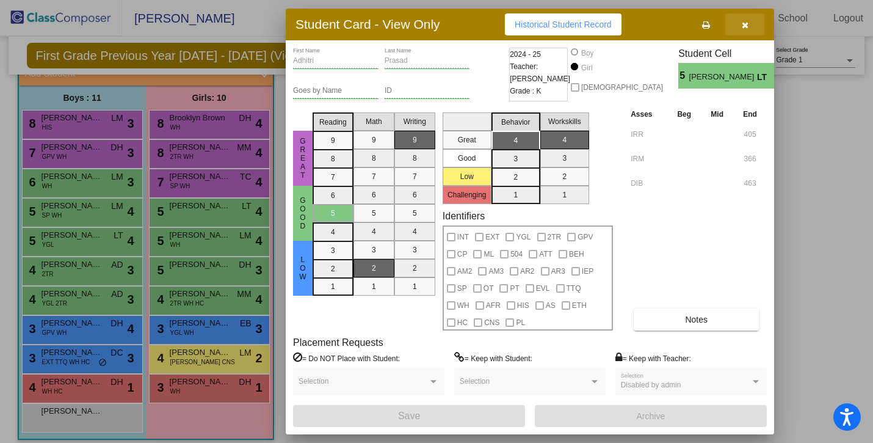
click at [746, 22] on icon "button" at bounding box center [745, 25] width 7 height 9
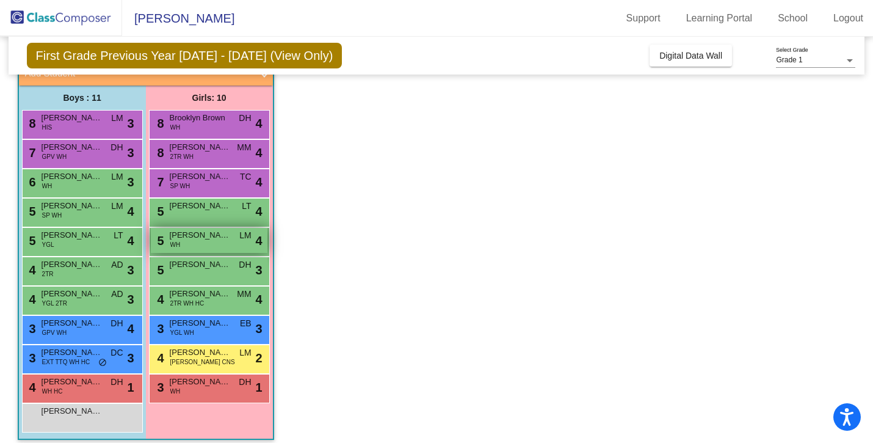
click at [192, 234] on span "[PERSON_NAME]" at bounding box center [200, 235] width 61 height 12
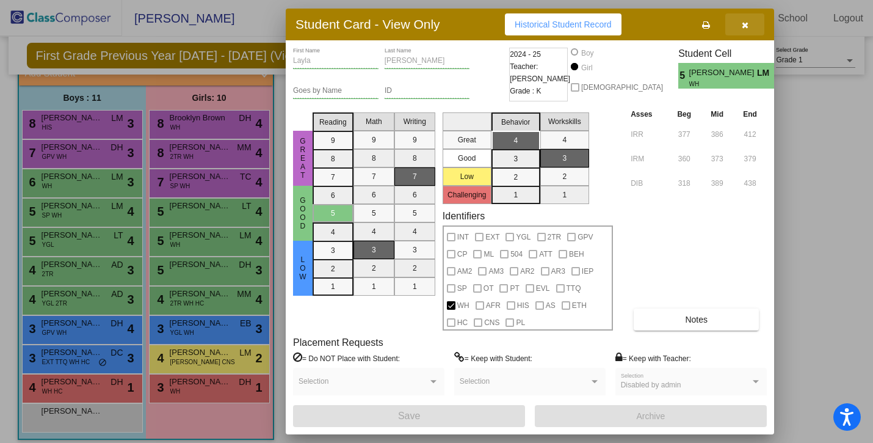
click at [749, 24] on button "button" at bounding box center [744, 24] width 39 height 22
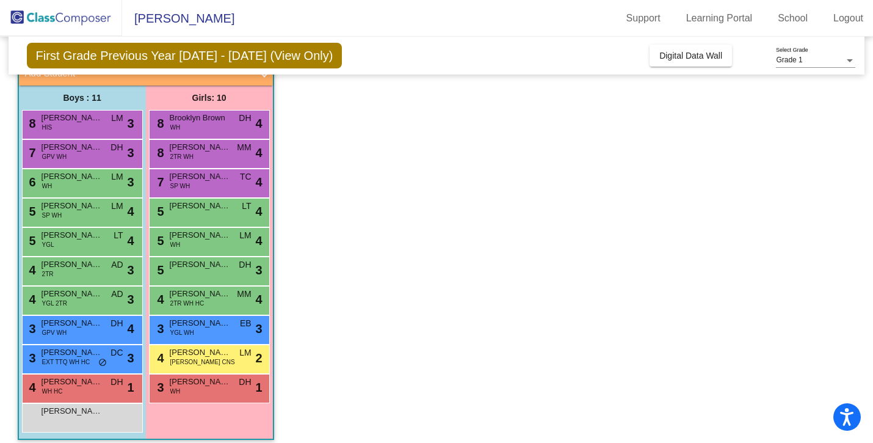
click at [204, 284] on div "5 [PERSON_NAME] DH lock do_not_disturb_alt 3" at bounding box center [209, 270] width 121 height 29
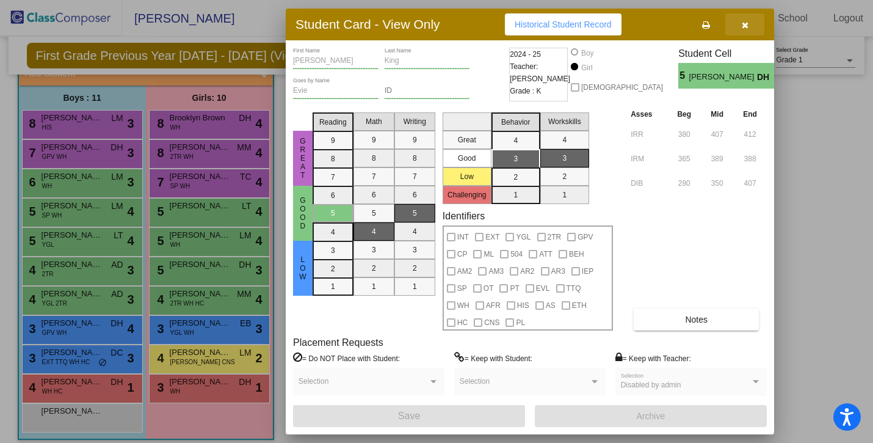
click at [746, 26] on icon "button" at bounding box center [745, 25] width 7 height 9
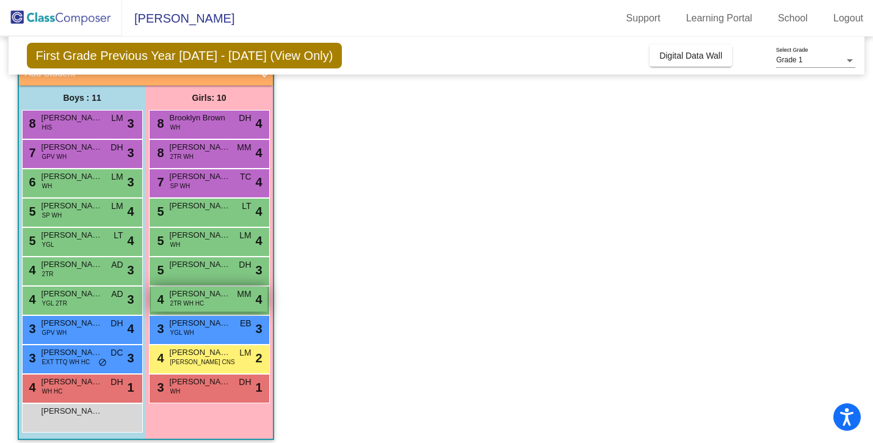
click at [216, 289] on span "[PERSON_NAME]" at bounding box center [200, 293] width 61 height 12
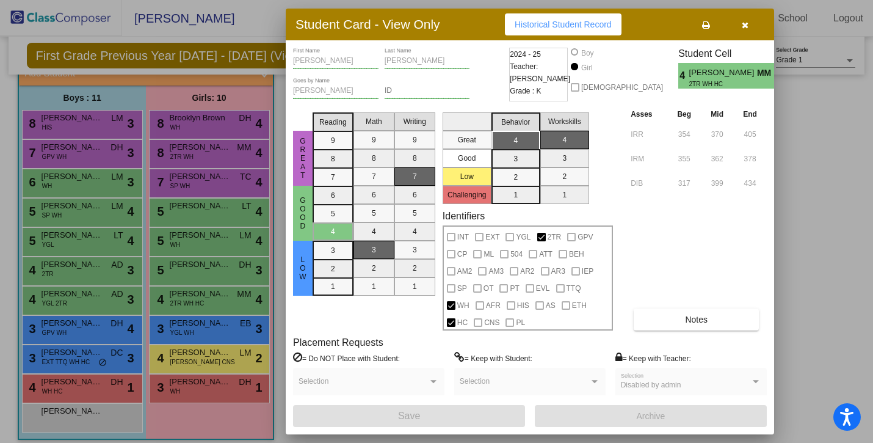
click at [745, 24] on icon "button" at bounding box center [745, 25] width 7 height 9
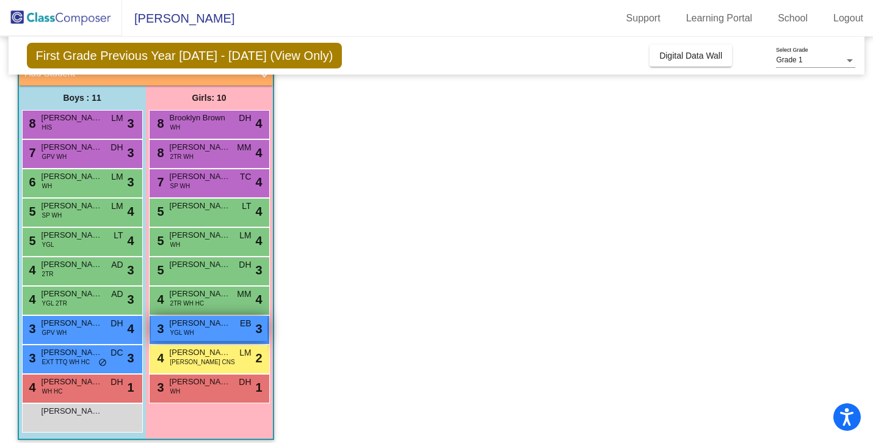
click at [208, 334] on div "3 [PERSON_NAME] WH EB lock do_not_disturb_alt 3" at bounding box center [209, 328] width 117 height 25
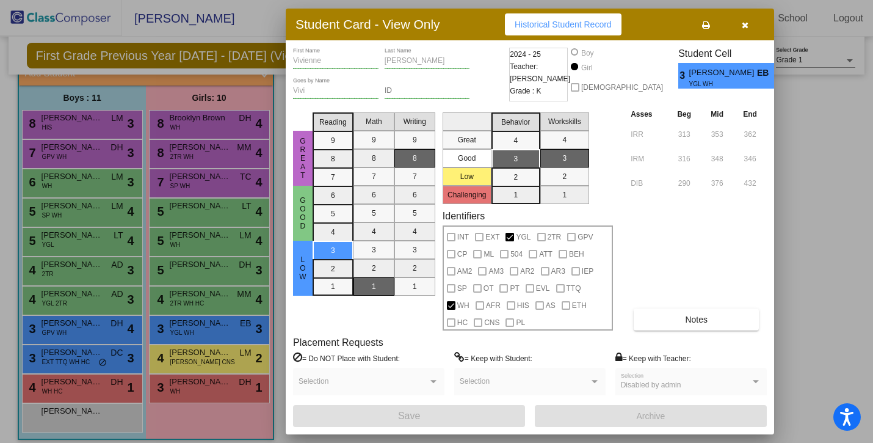
click at [748, 29] on icon "button" at bounding box center [745, 25] width 7 height 9
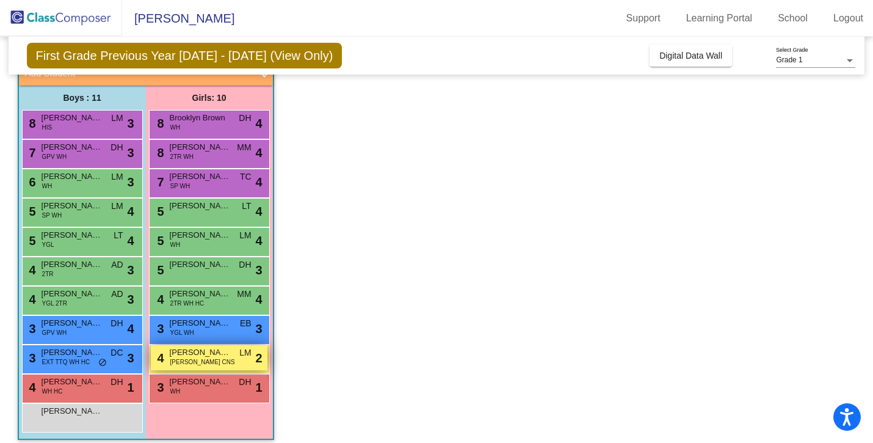
click at [209, 351] on span "[PERSON_NAME]" at bounding box center [200, 352] width 61 height 12
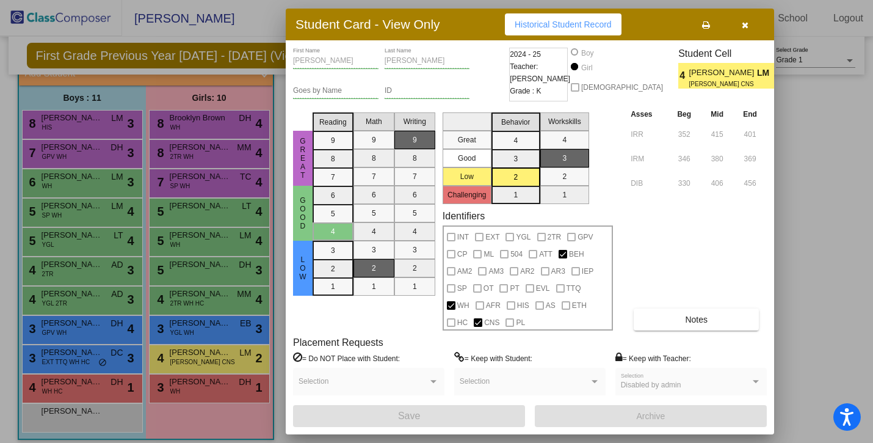
click at [746, 24] on icon "button" at bounding box center [745, 25] width 7 height 9
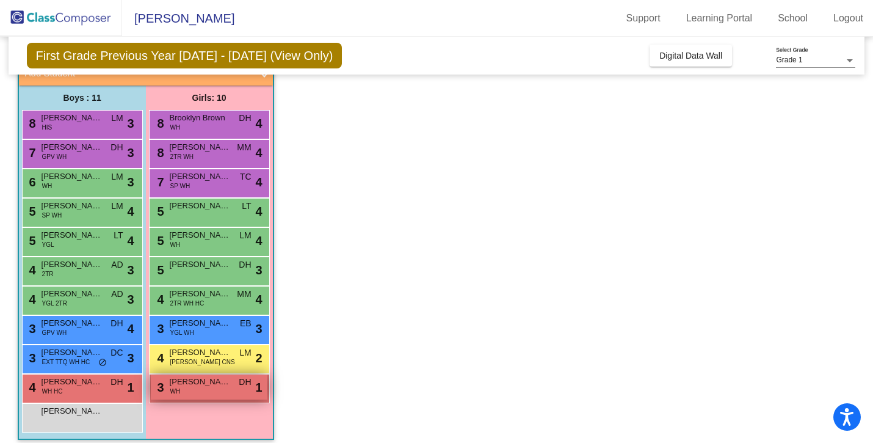
click at [208, 390] on div "3 [PERSON_NAME] WH DH lock do_not_disturb_alt 1" at bounding box center [209, 386] width 117 height 25
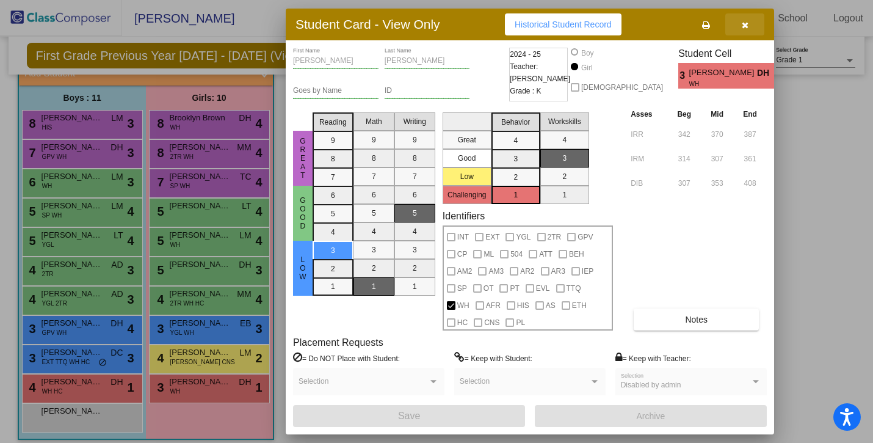
click at [746, 26] on icon "button" at bounding box center [745, 25] width 7 height 9
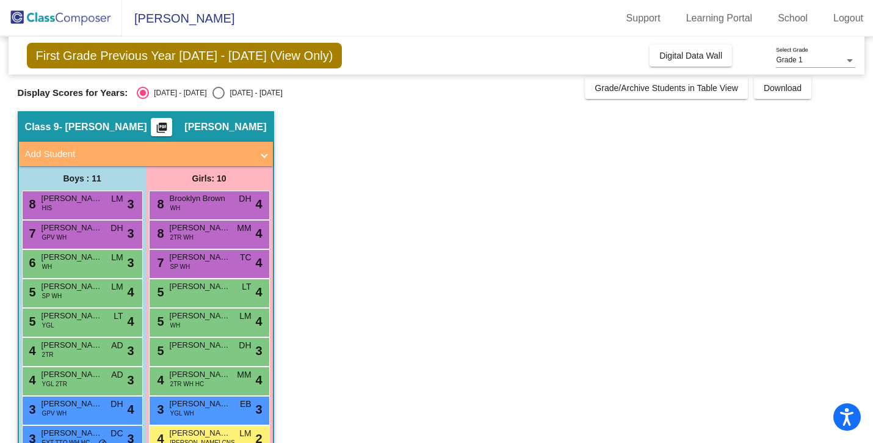
scroll to position [0, 0]
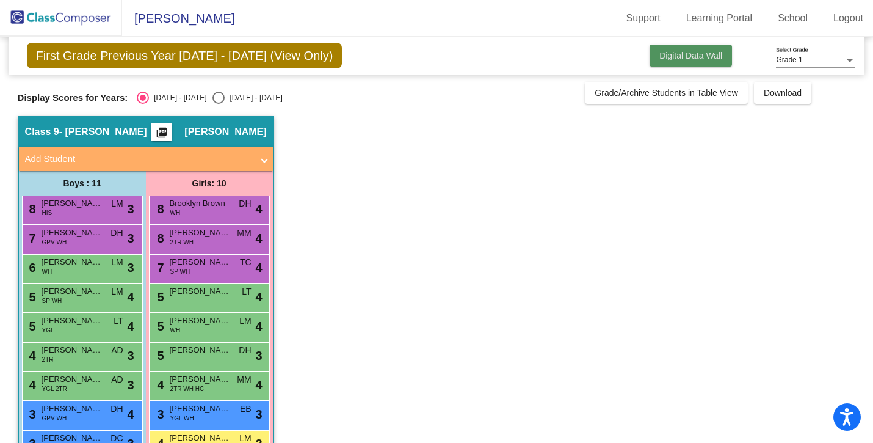
click at [704, 55] on span "Digital Data Wall" at bounding box center [690, 56] width 63 height 10
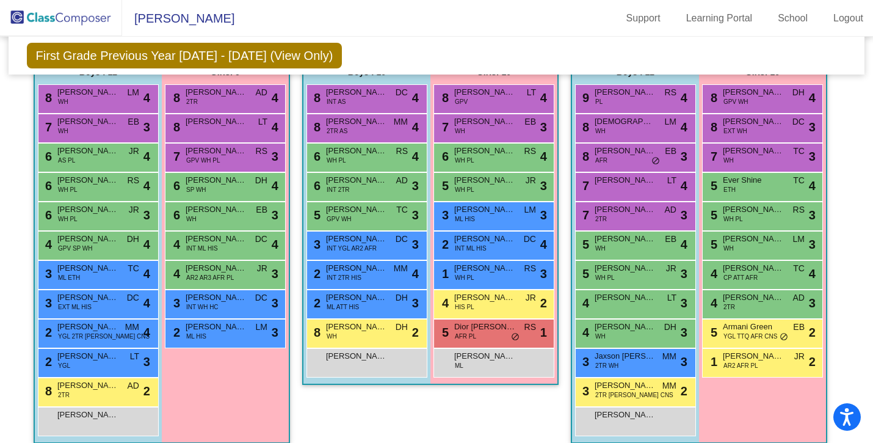
scroll to position [923, 0]
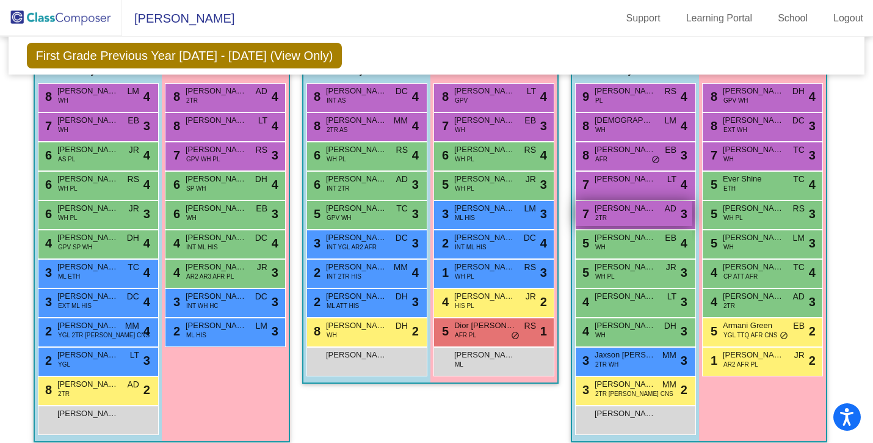
click at [637, 213] on span "[PERSON_NAME]" at bounding box center [625, 208] width 61 height 12
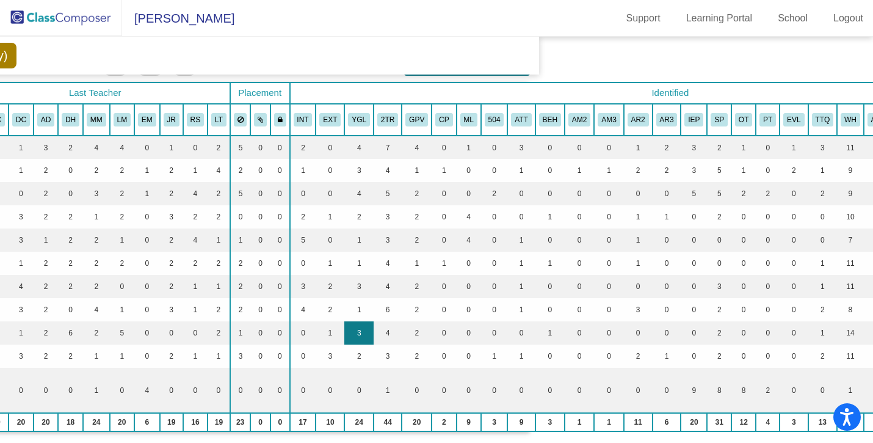
scroll to position [60, 326]
click at [547, 330] on td "1" at bounding box center [549, 332] width 29 height 23
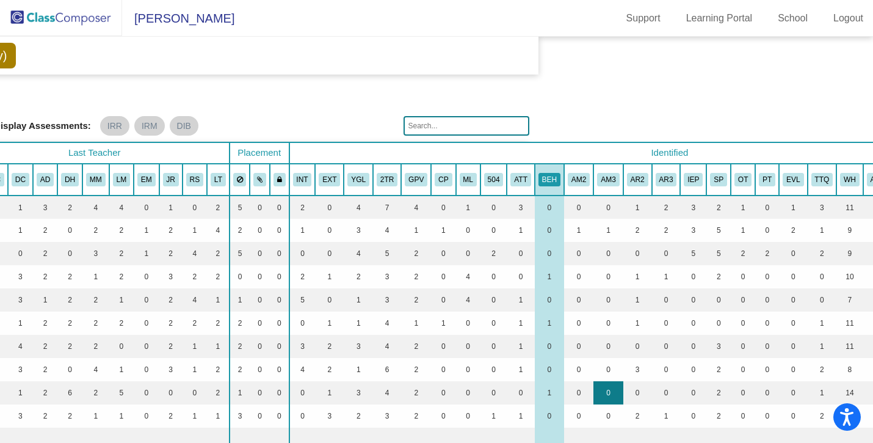
scroll to position [1, 0]
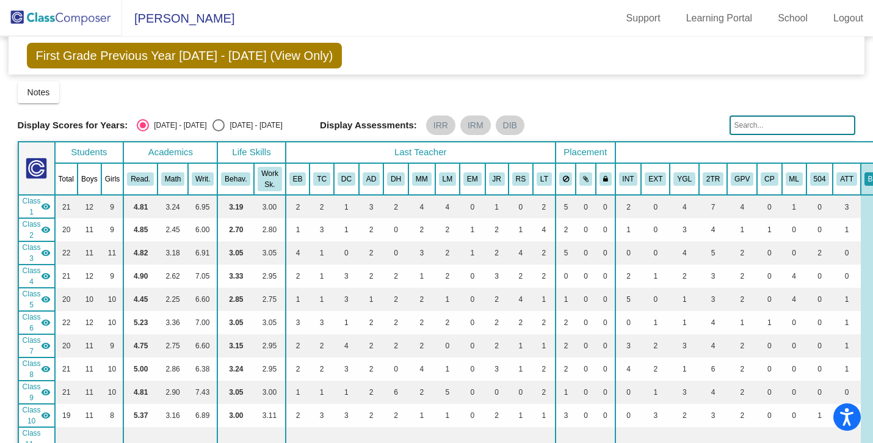
click at [99, 60] on span "First Grade Previous Year [DATE] - [DATE] (View Only)" at bounding box center [185, 56] width 316 height 26
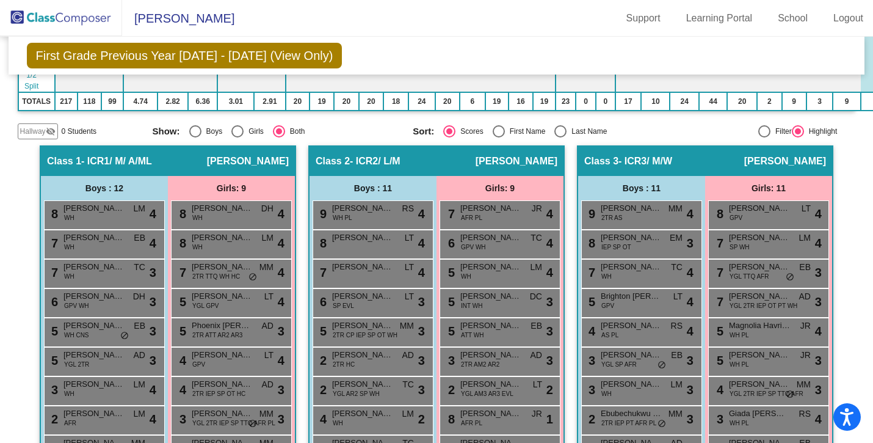
scroll to position [0, 0]
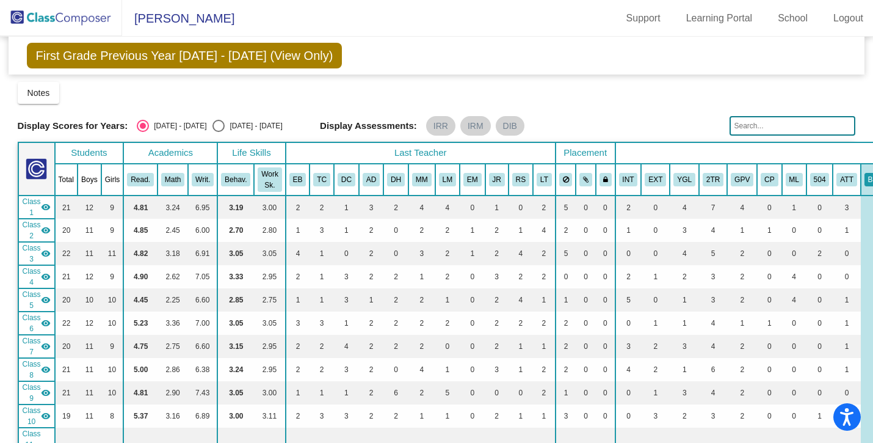
click at [87, 12] on img at bounding box center [61, 18] width 122 height 36
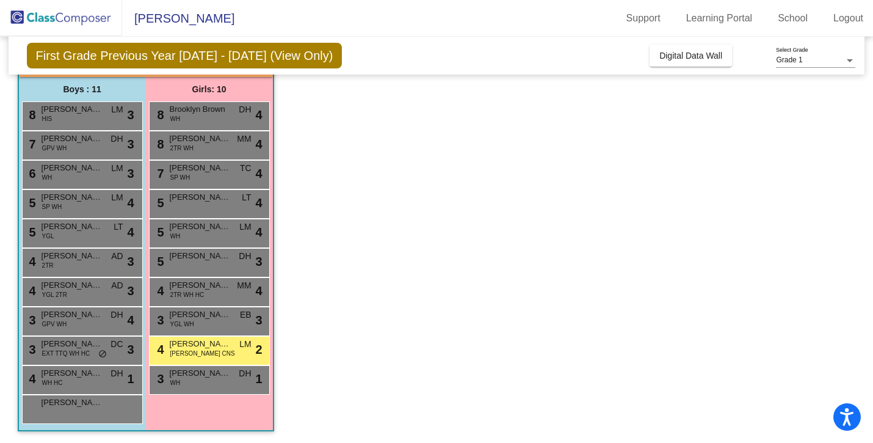
scroll to position [95, 0]
click at [427, 256] on app-classroom "Class 9 - [PERSON_NAME] picture_as_pdf [PERSON_NAME] Add Student First Name Las…" at bounding box center [437, 231] width 838 height 421
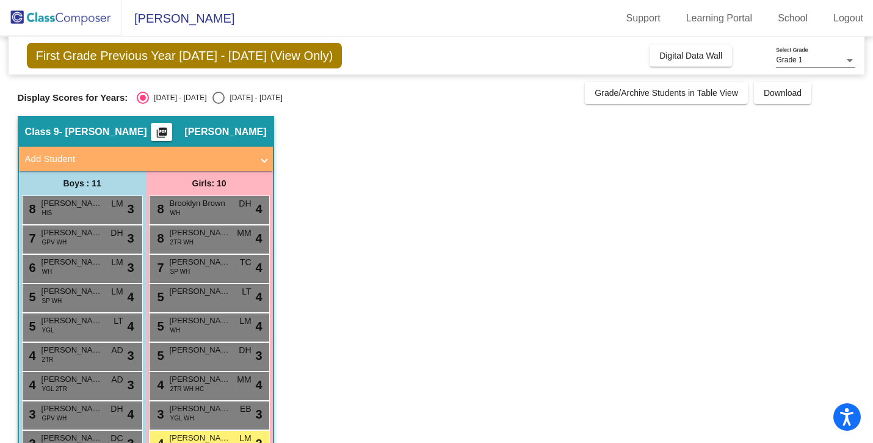
click at [225, 101] on div "[DATE] - [DATE]" at bounding box center [253, 97] width 57 height 11
click at [218, 104] on input "[DATE] - [DATE]" at bounding box center [218, 104] width 1 height 1
radio input "true"
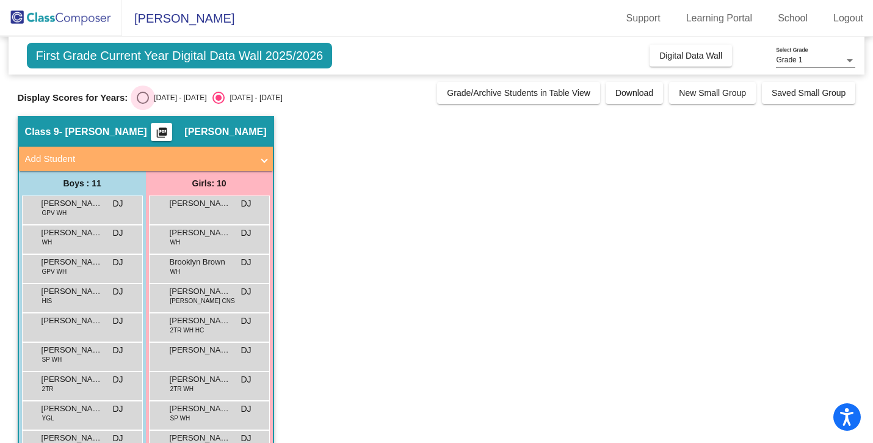
click at [139, 98] on div "Select an option" at bounding box center [143, 98] width 12 height 12
click at [142, 104] on input "[DATE] - [DATE]" at bounding box center [142, 104] width 1 height 1
radio input "true"
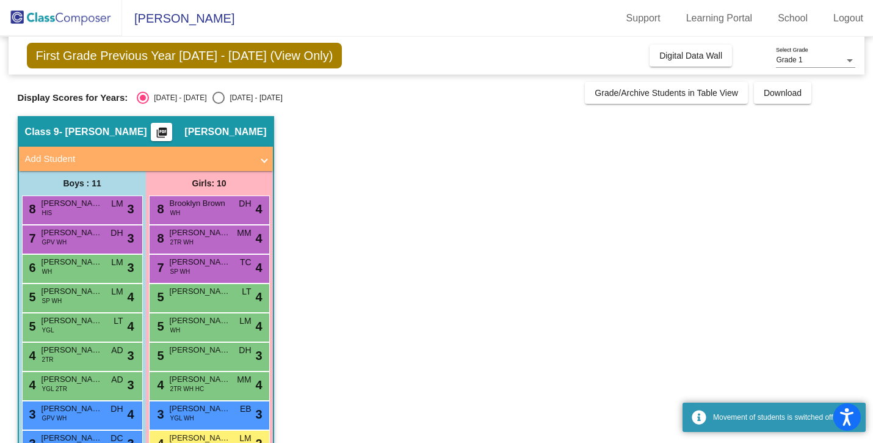
scroll to position [95, 0]
